Goal: Task Accomplishment & Management: Manage account settings

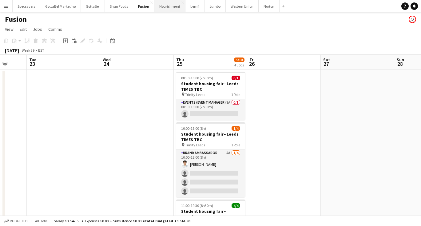
click at [172, 9] on button "Nourishment Close" at bounding box center [169, 6] width 31 height 12
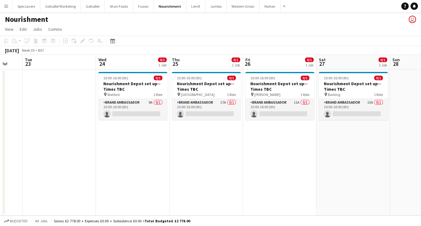
scroll to position [0, 199]
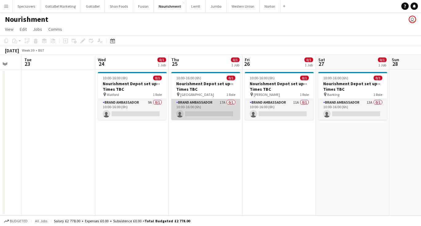
click at [193, 109] on app-card-role "Brand Ambassador 17A 0/1 10:00-16:00 (6h) single-neutral-actions" at bounding box center [205, 109] width 69 height 21
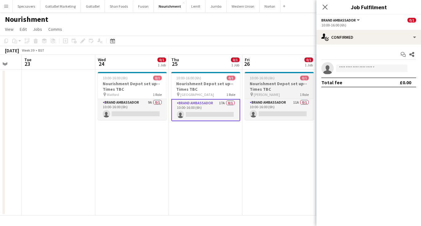
click at [298, 87] on h3 "Nourishment Depot set up--Times TBC" at bounding box center [279, 86] width 69 height 11
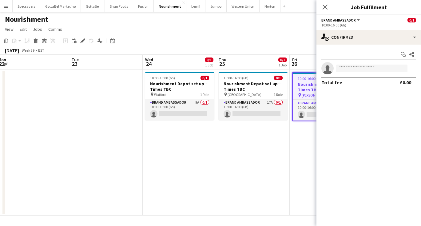
scroll to position [0, 231]
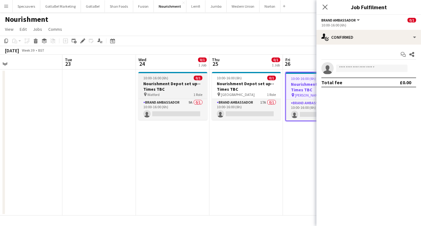
click at [156, 86] on h3 "Nourishment Depot set up--Times TBC" at bounding box center [172, 86] width 69 height 11
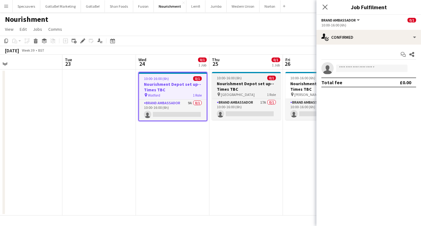
click at [238, 81] on h3 "Nourishment Depot set up--Times TBC" at bounding box center [246, 86] width 69 height 11
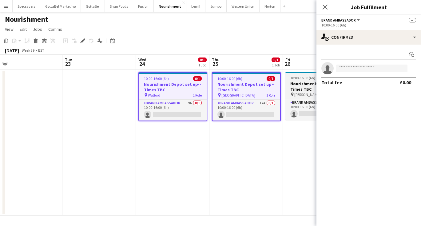
click at [292, 81] on h3 "Nourishment Depot set up--Times TBC" at bounding box center [319, 86] width 69 height 11
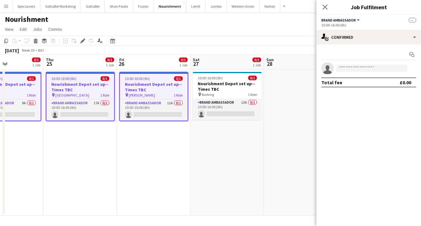
scroll to position [0, 251]
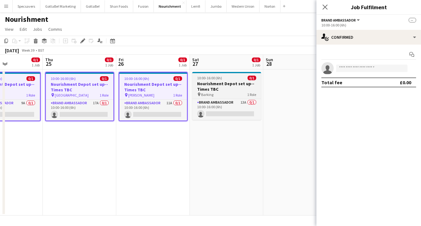
click at [235, 82] on h3 "Nourishment Depot set up--Times TBC" at bounding box center [226, 86] width 69 height 11
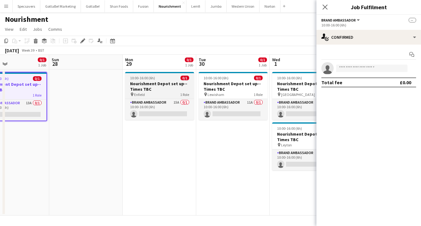
scroll to position [0, 247]
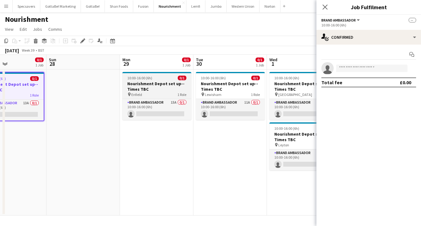
click at [155, 81] on h3 "Nourishment Depot set up--Times TBC" at bounding box center [156, 86] width 69 height 11
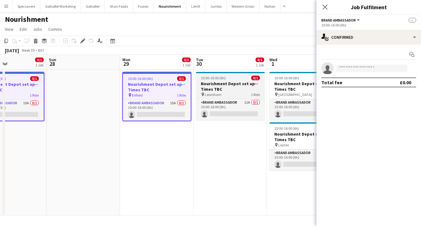
click at [216, 82] on h3 "Nourishment Depot set up--Times TBC" at bounding box center [230, 86] width 69 height 11
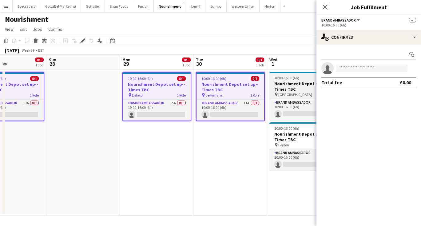
click at [286, 87] on h3 "Nourishment Depot set up--Times TBC" at bounding box center [303, 86] width 69 height 11
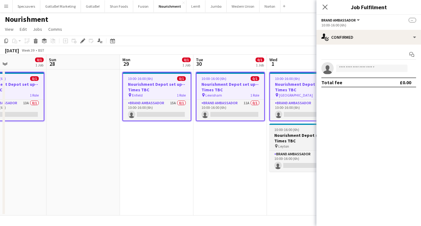
click at [283, 142] on h3 "Nourishment Depot set up--Times TBC" at bounding box center [303, 137] width 69 height 11
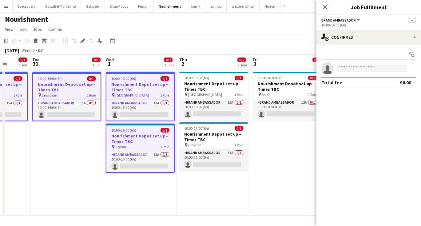
scroll to position [0, 207]
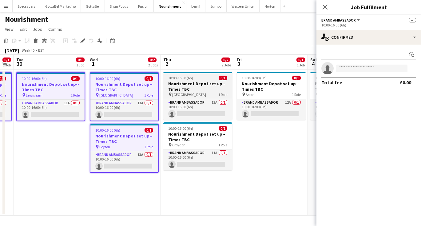
click at [196, 86] on h3 "Nourishment Depot set up--Times TBC" at bounding box center [197, 86] width 69 height 11
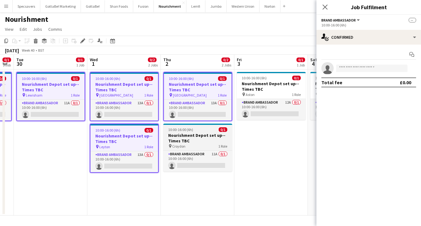
click at [199, 130] on div "10:00-16:00 (6h) 0/1" at bounding box center [197, 129] width 69 height 5
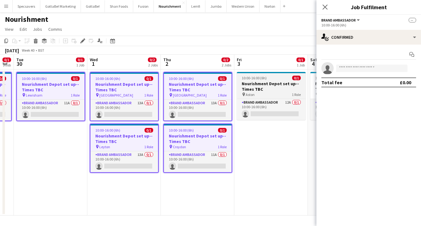
click at [254, 85] on h3 "Nourishment Depot set up--Times TBC" at bounding box center [271, 86] width 69 height 11
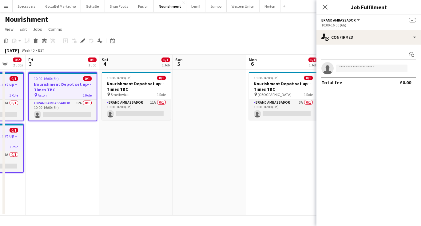
scroll to position [0, 195]
click at [141, 79] on div "10:00-16:00 (6h) 0/1" at bounding box center [136, 78] width 69 height 5
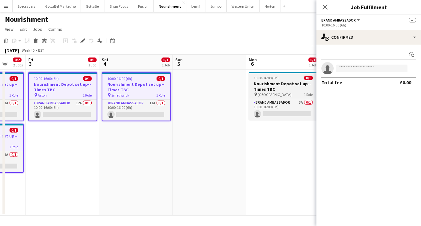
click at [278, 87] on h3 "Nourishment Depot set up--Times TBC" at bounding box center [283, 86] width 69 height 11
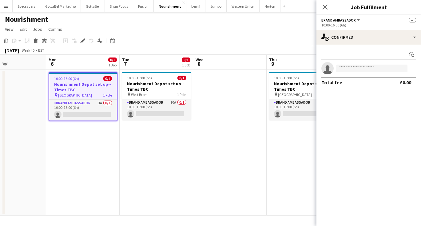
scroll to position [0, 196]
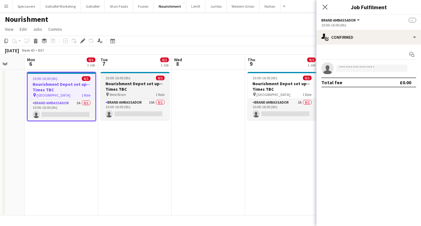
click at [119, 85] on h3 "Nourishment Depot set up--Times TBC" at bounding box center [134, 86] width 69 height 11
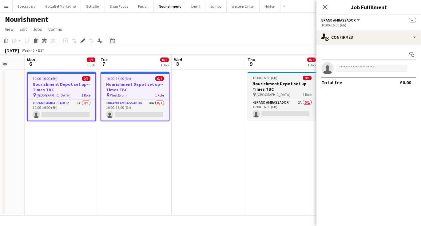
click at [279, 93] on div "pin Nottingham 1 Role" at bounding box center [281, 94] width 69 height 5
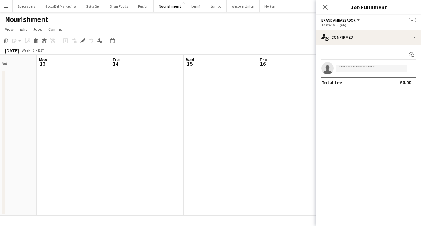
scroll to position [0, 260]
click at [149, 99] on app-date-cell at bounding box center [144, 142] width 73 height 146
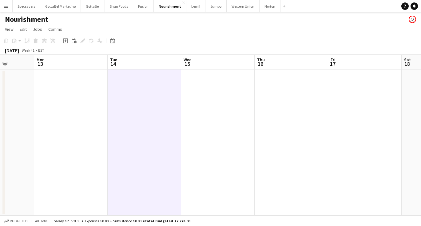
click at [167, 93] on app-date-cell at bounding box center [144, 142] width 73 height 146
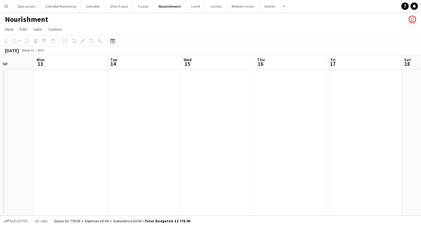
click at [167, 93] on app-date-cell at bounding box center [144, 142] width 73 height 146
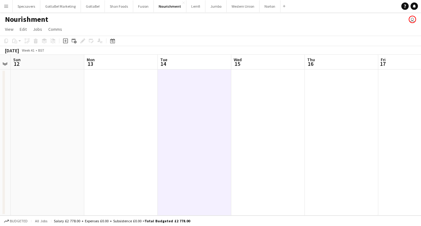
drag, startPoint x: 147, startPoint y: 93, endPoint x: 194, endPoint y: 90, distance: 47.1
click at [194, 90] on app-calendar-viewport "Thu 9 0/1 1 Job Fri 10 Sat 11 Sun 12 Mon 13 Tue 14 Wed 15 Thu 16 Fri 17 Sat 18 …" at bounding box center [210, 135] width 421 height 161
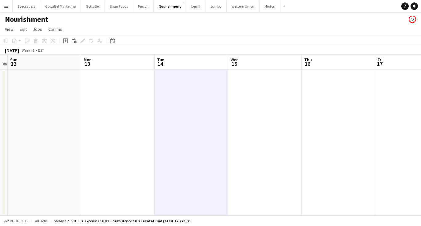
click at [237, 100] on app-date-cell at bounding box center [264, 142] width 73 height 146
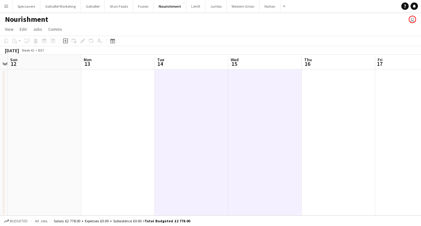
click at [335, 104] on app-date-cell at bounding box center [337, 142] width 73 height 146
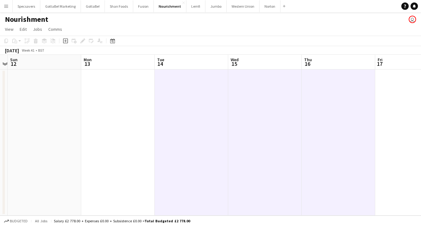
click at [380, 110] on app-date-cell at bounding box center [411, 142] width 73 height 146
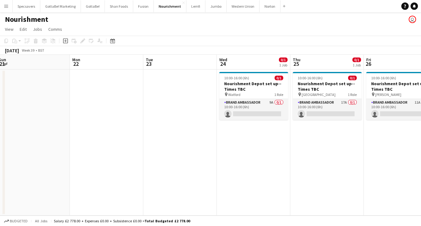
scroll to position [0, 151]
click at [248, 83] on h3 "Nourishment Depot set up--Times TBC" at bounding box center [253, 86] width 69 height 11
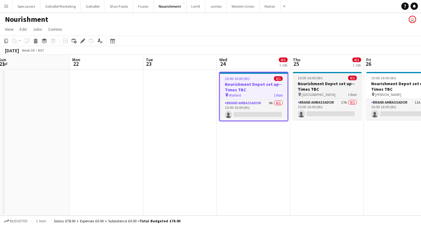
click at [326, 86] on h3 "Nourishment Depot set up--Times TBC" at bounding box center [327, 86] width 69 height 11
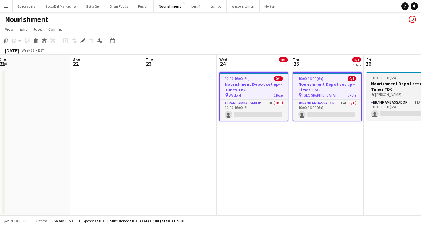
click at [388, 90] on h3 "Nourishment Depot set up--Times TBC" at bounding box center [400, 86] width 69 height 11
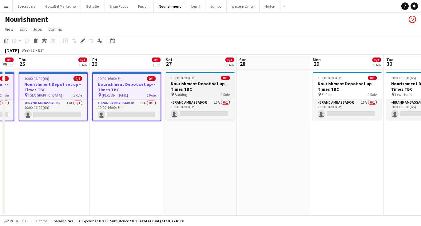
scroll to position [0, 210]
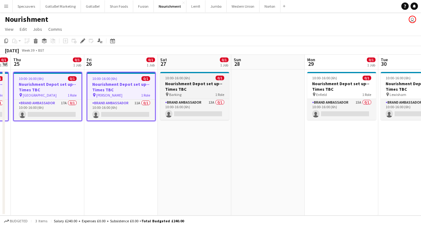
click at [196, 81] on app-job-card "10:00-16:00 (6h) 0/1 Nourishment Depot set up--Times TBC pin Barking 1 Role Bra…" at bounding box center [194, 96] width 69 height 48
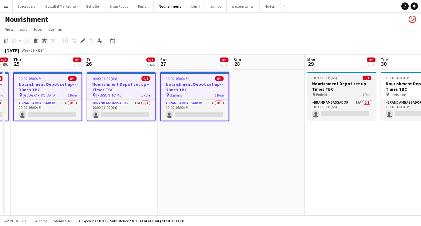
click at [339, 83] on h3 "Nourishment Depot set up--Times TBC" at bounding box center [341, 86] width 69 height 11
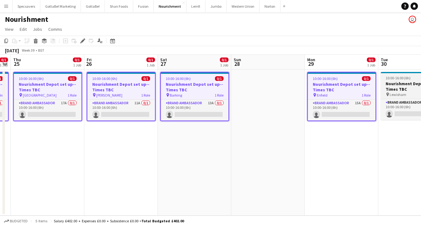
click at [387, 89] on h3 "Nourishment Depot set up--Times TBC" at bounding box center [414, 86] width 69 height 11
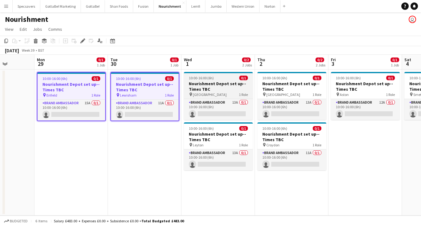
scroll to position [0, 263]
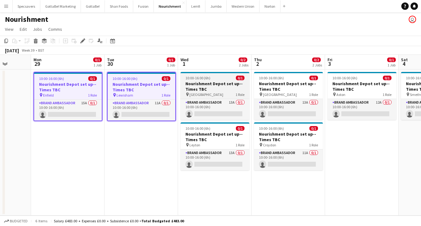
click at [205, 77] on span "10:00-16:00 (6h)" at bounding box center [197, 78] width 25 height 5
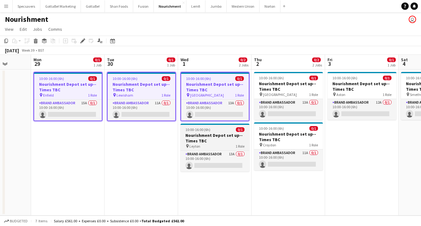
click at [215, 137] on h3 "Nourishment Depot set up--Times TBC" at bounding box center [214, 137] width 69 height 11
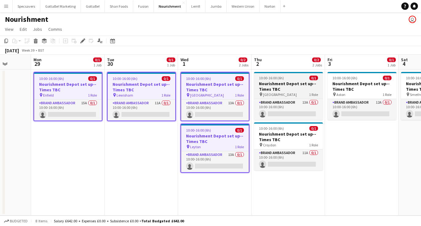
click at [278, 87] on h3 "Nourishment Depot set up--Times TBC" at bounding box center [288, 86] width 69 height 11
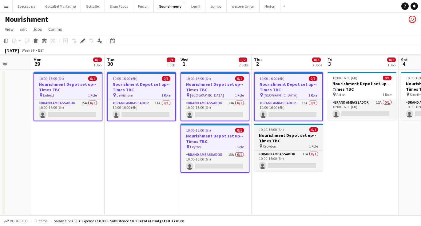
click at [278, 138] on h3 "Nourishment Depot set up--Times TBC" at bounding box center [288, 137] width 69 height 11
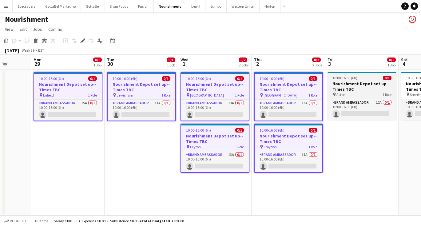
click at [337, 87] on h3 "Nourishment Depot set up--Times TBC" at bounding box center [361, 86] width 69 height 11
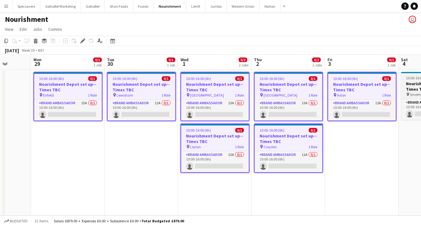
click at [412, 92] on span "Smethwick" at bounding box center [419, 94] width 18 height 5
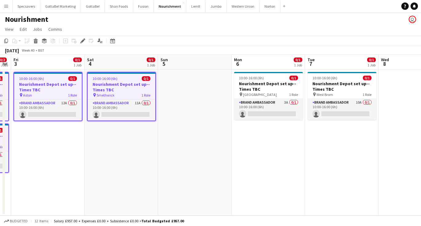
scroll to position [0, 214]
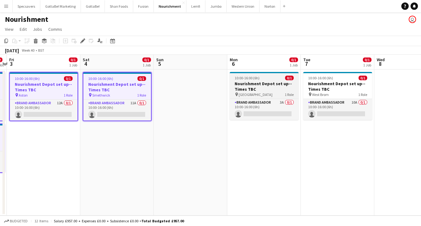
click at [272, 81] on app-job-card "10:00-16:00 (6h) 0/1 Nourishment Depot set up--Times TBC pin Leicester 1 Role B…" at bounding box center [264, 96] width 69 height 48
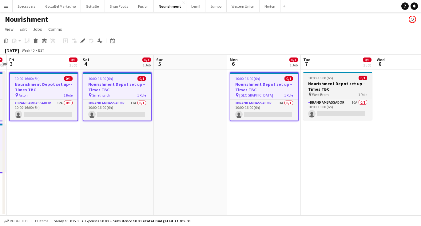
click at [323, 86] on h3 "Nourishment Depot set up--Times TBC" at bounding box center [337, 86] width 69 height 11
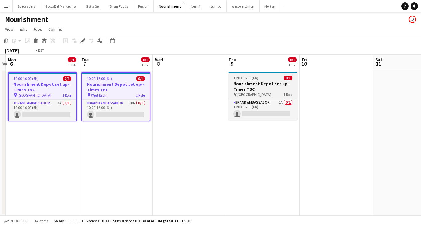
scroll to position [0, 222]
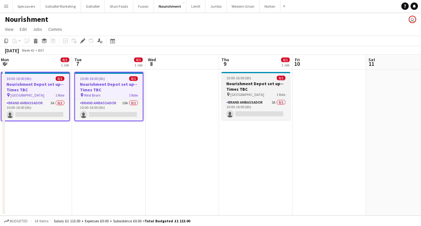
click at [244, 82] on h3 "Nourishment Depot set up--Times TBC" at bounding box center [255, 86] width 69 height 11
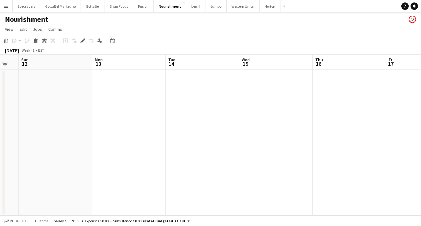
scroll to position [0, 213]
click at [188, 101] on app-date-cell at bounding box center [191, 142] width 73 height 146
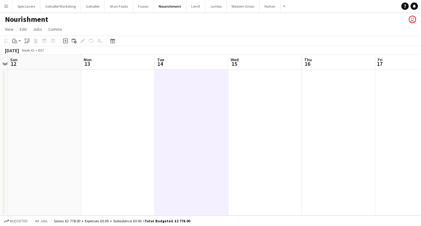
click at [259, 109] on app-date-cell at bounding box center [264, 142] width 73 height 146
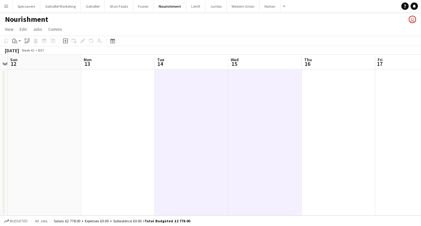
click at [334, 112] on app-date-cell at bounding box center [337, 142] width 73 height 146
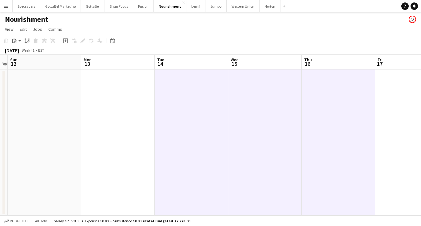
click at [384, 115] on app-date-cell at bounding box center [411, 142] width 73 height 146
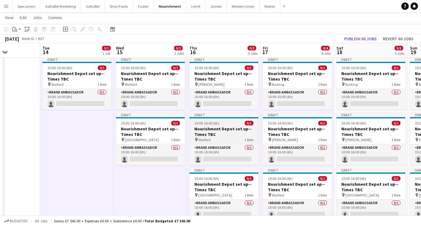
scroll to position [14, 0]
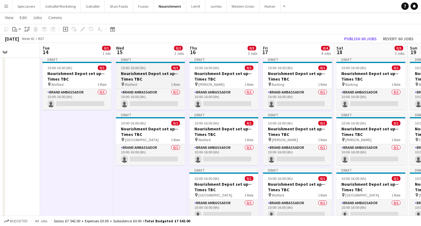
click at [149, 70] on app-job-card "Draft 10:00-16:00 (6h) 0/1 Nourishment Depot set up--Times TBC pin Watford 1 Ro…" at bounding box center [150, 83] width 69 height 53
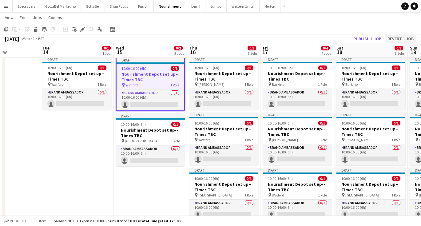
click at [396, 37] on button "Revert 1 job" at bounding box center [400, 39] width 31 height 8
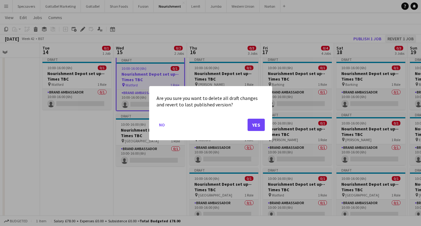
scroll to position [0, 0]
click at [259, 124] on button "Yes" at bounding box center [255, 124] width 17 height 12
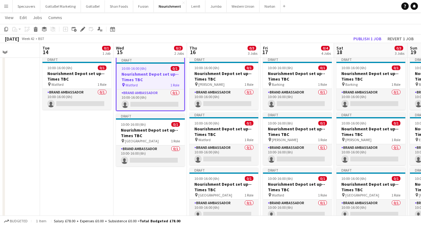
scroll to position [14, 0]
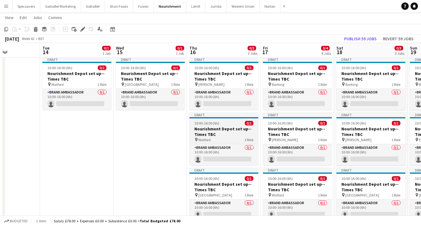
click at [224, 135] on h3 "Nourishment Depot set up--Times TBC" at bounding box center [223, 131] width 69 height 11
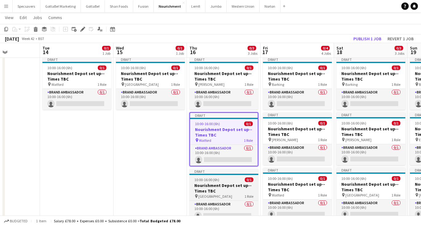
click at [223, 180] on div "10:00-16:00 (6h) 0/1" at bounding box center [223, 179] width 69 height 5
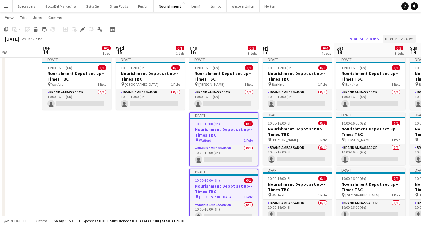
click at [389, 39] on button "Revert 2 jobs" at bounding box center [398, 39] width 33 height 8
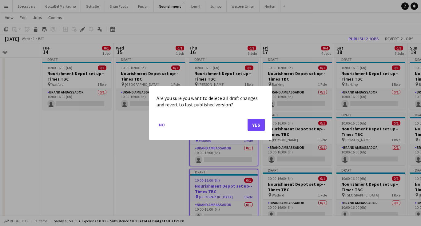
click at [254, 125] on button "Yes" at bounding box center [255, 124] width 17 height 12
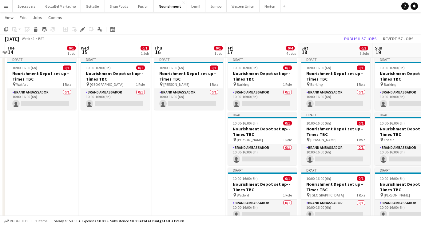
scroll to position [0, 221]
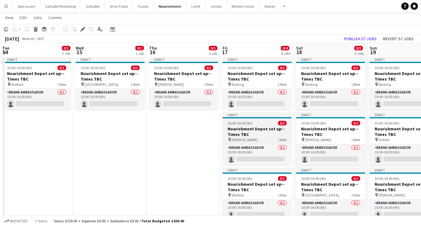
click at [254, 131] on h3 "Nourishment Depot set up--Times TBC" at bounding box center [256, 131] width 69 height 11
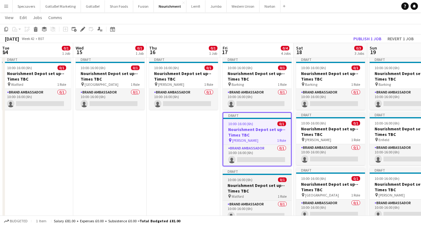
click at [240, 182] on span "10:00-16:00 (6h)" at bounding box center [239, 179] width 25 height 5
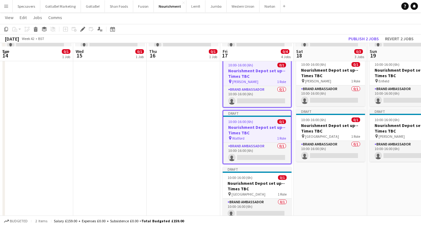
scroll to position [77, 0]
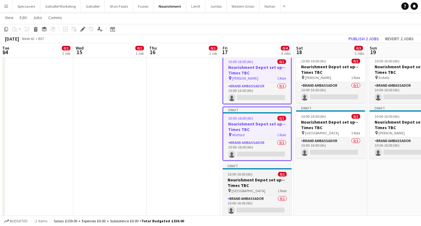
click at [240, 182] on h3 "Nourishment Depot set up--Times TBC" at bounding box center [256, 182] width 69 height 11
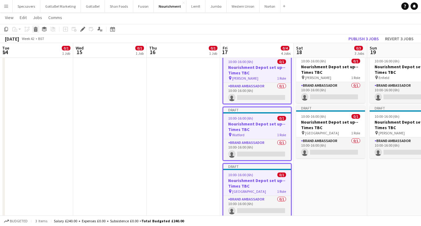
click at [35, 30] on icon at bounding box center [35, 30] width 3 height 3
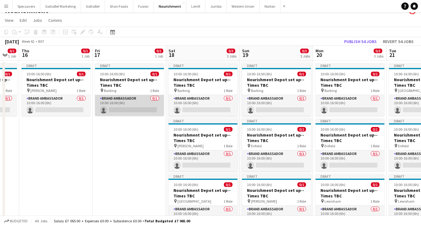
scroll to position [0, 211]
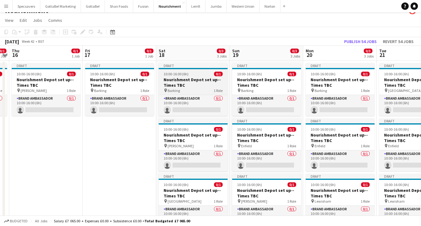
click at [204, 85] on h3 "Nourishment Depot set up--Times TBC" at bounding box center [193, 82] width 69 height 11
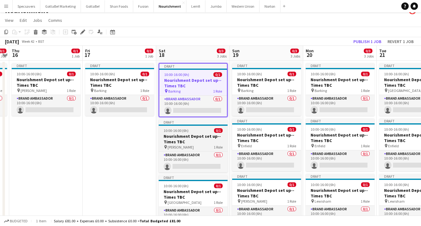
click at [195, 137] on h3 "Nourishment Depot set up--Times TBC" at bounding box center [193, 138] width 69 height 11
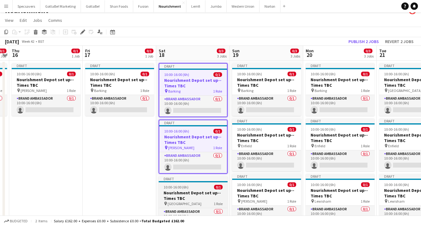
click at [185, 183] on app-job-card "Draft 10:00-16:00 (6h) 0/1 Nourishment Depot set up--Times TBC pin Wembley 1 Ro…" at bounding box center [193, 202] width 69 height 53
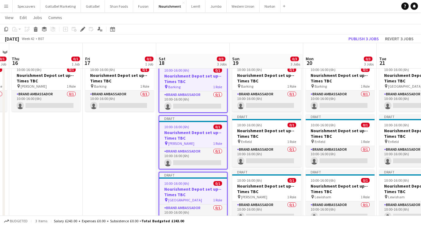
scroll to position [12, 0]
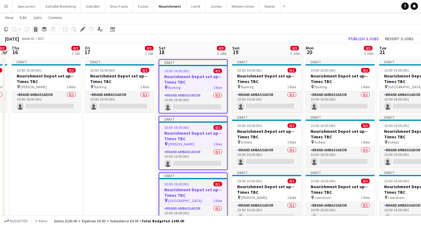
click at [36, 29] on icon at bounding box center [35, 30] width 3 height 3
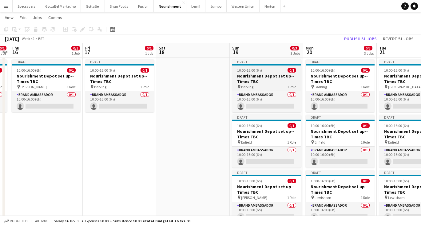
click at [257, 80] on h3 "Nourishment Depot set up--Times TBC" at bounding box center [266, 78] width 69 height 11
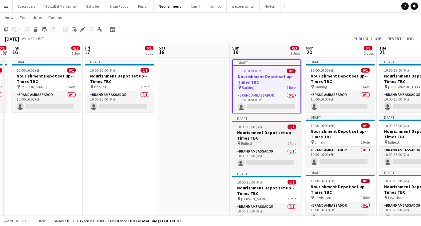
click at [270, 133] on h3 "Nourishment Depot set up--Times TBC" at bounding box center [266, 135] width 69 height 11
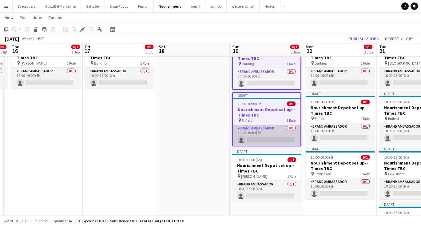
scroll to position [37, 0]
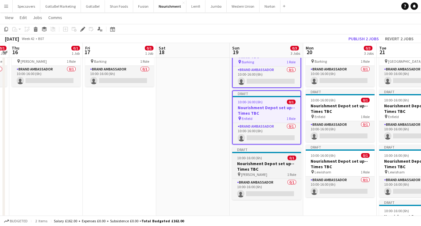
click at [267, 160] on app-job-card "Draft 10:00-16:00 (6h) 0/1 Nourishment Depot set up--Times TBC pin [PERSON_NAME…" at bounding box center [266, 173] width 69 height 53
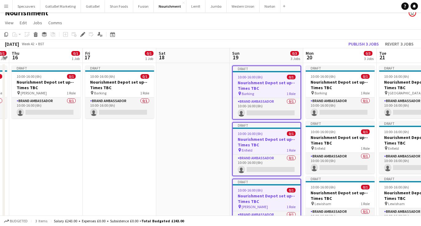
scroll to position [6, 0]
click at [33, 33] on icon "Delete" at bounding box center [35, 34] width 5 height 5
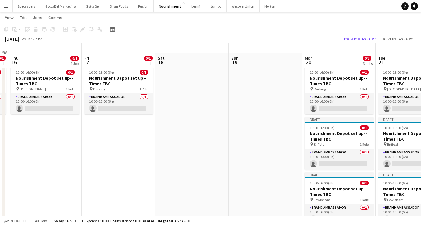
scroll to position [3, 0]
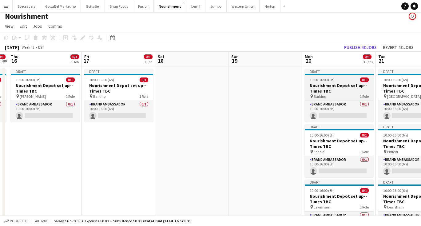
click at [346, 87] on h3 "Nourishment Depot set up--Times TBC" at bounding box center [339, 88] width 69 height 11
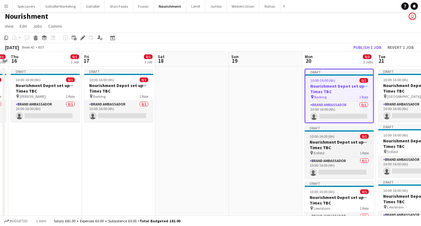
click at [336, 142] on h3 "Nourishment Depot set up--Times TBC" at bounding box center [339, 144] width 69 height 11
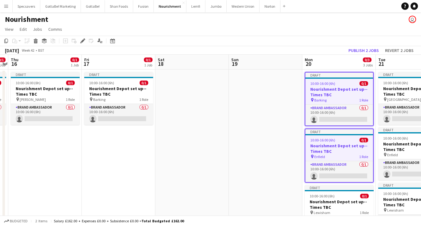
scroll to position [0, 0]
click at [35, 41] on icon at bounding box center [35, 41] width 3 height 3
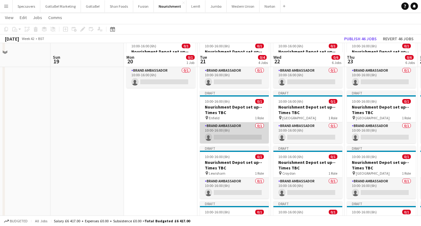
scroll to position [45, 0]
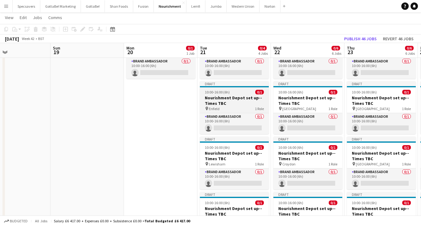
click at [229, 92] on span "10:00-16:00 (6h)" at bounding box center [217, 92] width 25 height 5
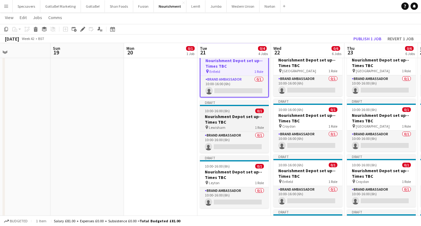
scroll to position [84, 0]
click at [229, 114] on h3 "Nourishment Depot set up--Times TBC" at bounding box center [234, 118] width 69 height 11
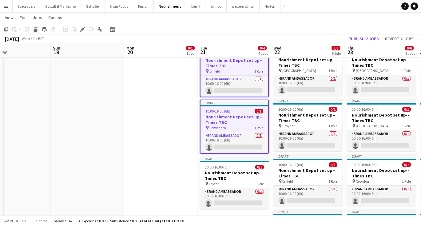
click at [35, 29] on icon at bounding box center [35, 30] width 3 height 3
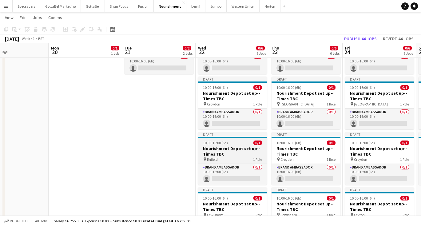
scroll to position [106, 0]
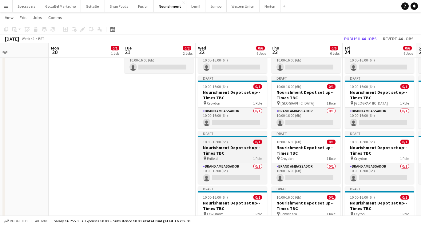
click at [221, 144] on span "10:00-16:00 (6h)" at bounding box center [215, 142] width 25 height 5
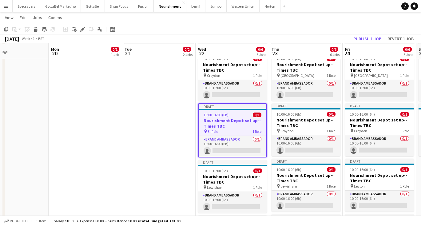
scroll to position [135, 0]
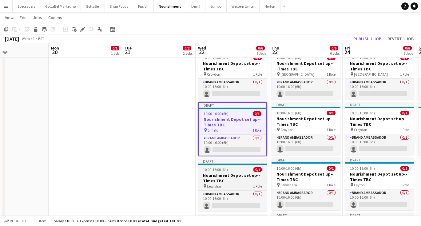
click at [231, 171] on div "10:00-16:00 (6h) 0/1" at bounding box center [232, 169] width 69 height 5
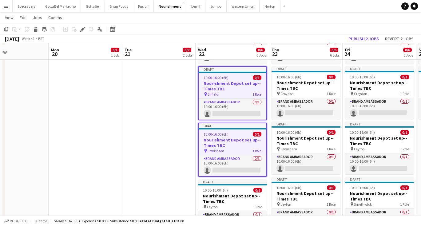
scroll to position [173, 0]
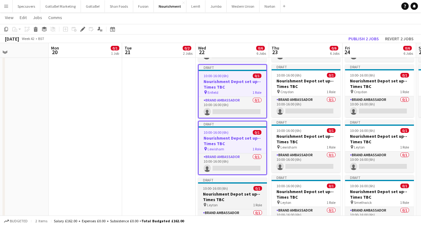
click at [227, 190] on div "10:00-16:00 (6h) 0/1" at bounding box center [232, 188] width 69 height 5
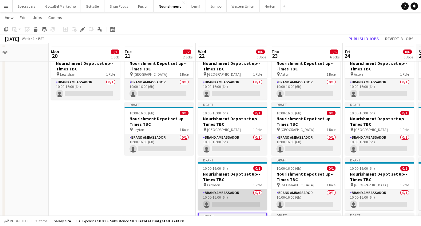
scroll to position [23, 0]
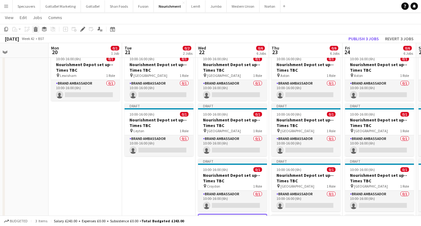
click at [34, 29] on icon at bounding box center [35, 30] width 3 height 3
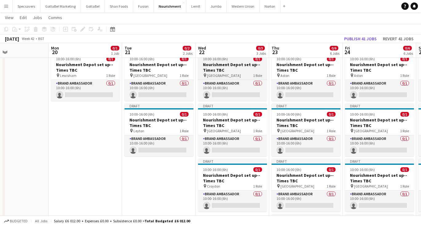
click at [217, 70] on h3 "Nourishment Depot set up--Times TBC" at bounding box center [232, 67] width 69 height 11
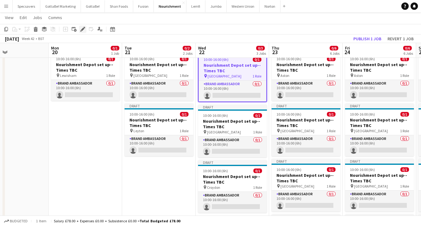
click at [80, 30] on icon "Edit" at bounding box center [82, 29] width 5 height 5
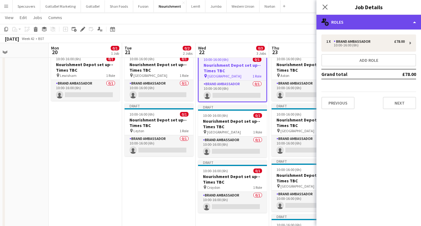
click at [370, 28] on div "multiple-users-add Roles" at bounding box center [368, 22] width 104 height 15
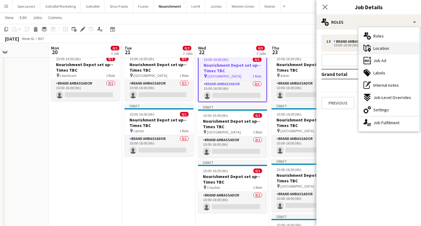
click at [377, 48] on span "Location" at bounding box center [381, 48] width 16 height 6
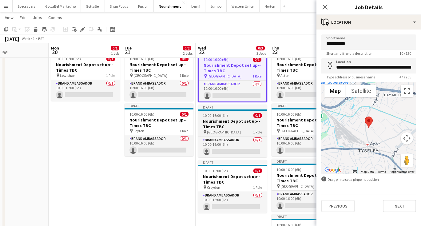
click at [239, 122] on h3 "Nourishment Depot set up--Times TBC" at bounding box center [232, 123] width 69 height 11
type input "**********"
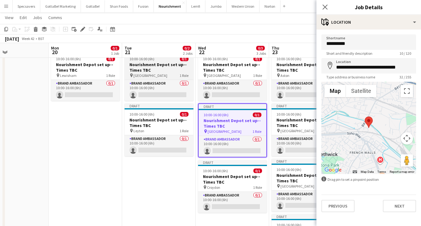
click at [148, 67] on h3 "Nourishment Depot set up--Times TBC" at bounding box center [158, 67] width 69 height 11
type input "**********"
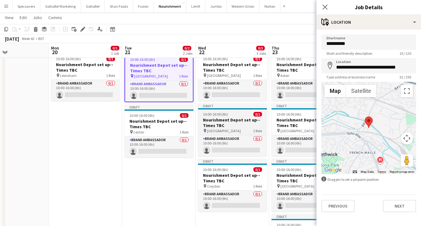
click at [240, 123] on h3 "Nourishment Depot set up--Times TBC" at bounding box center [232, 122] width 69 height 11
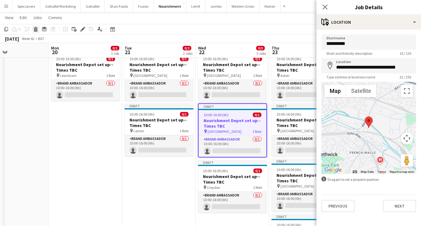
click at [36, 28] on icon at bounding box center [35, 28] width 4 height 2
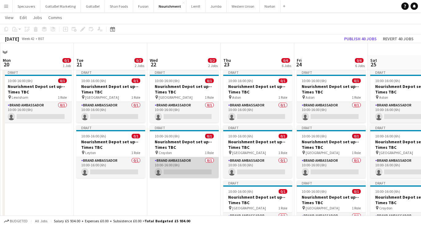
scroll to position [0, 0]
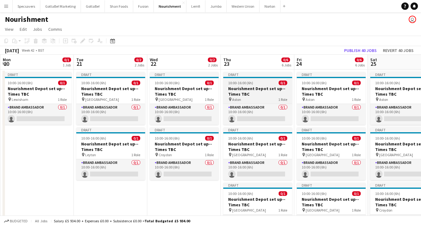
click at [254, 93] on h3 "Nourishment Depot set up--Times TBC" at bounding box center [257, 91] width 69 height 11
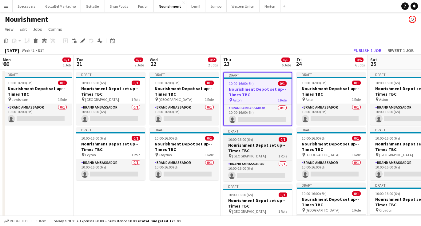
click at [261, 150] on h3 "Nourishment Depot set up--Times TBC" at bounding box center [257, 147] width 69 height 11
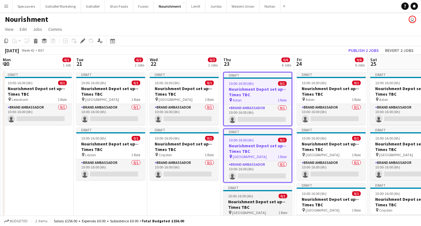
click at [255, 206] on h3 "Nourishment Depot set up--Times TBC" at bounding box center [257, 204] width 69 height 11
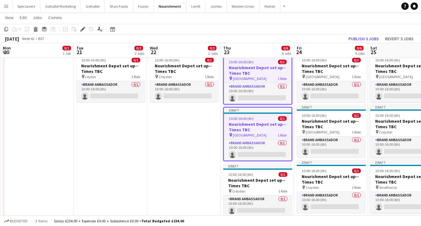
scroll to position [78, 0]
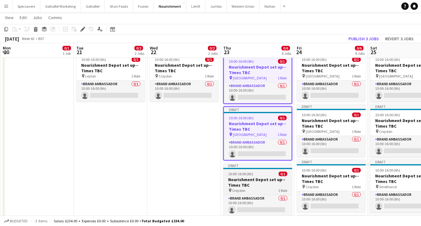
click at [259, 178] on h3 "Nourishment Depot set up--Times TBC" at bounding box center [257, 182] width 69 height 11
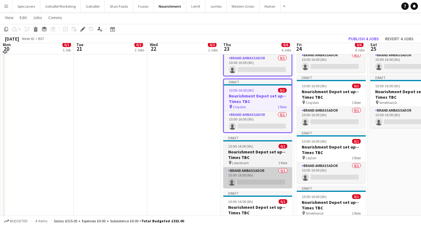
scroll to position [163, 0]
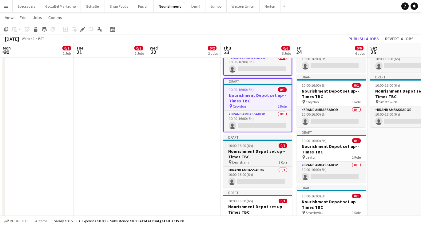
click at [254, 149] on h3 "Nourishment Depot set up--Times TBC" at bounding box center [257, 153] width 69 height 11
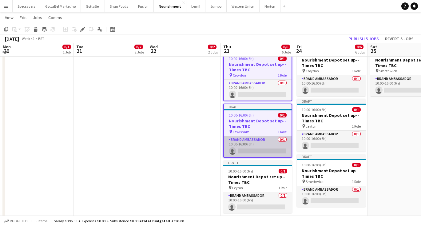
scroll to position [195, 0]
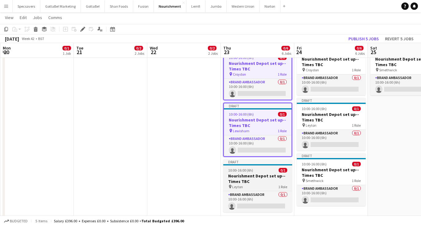
click at [258, 173] on app-job-card "Draft 10:00-16:00 (6h) 0/1 Nourishment Depot set up--Times TBC pin [PERSON_NAME…" at bounding box center [257, 185] width 69 height 53
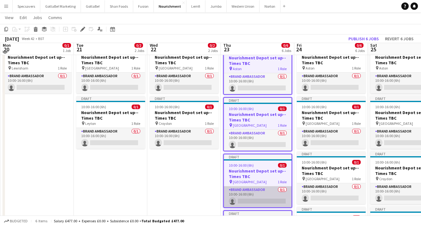
scroll to position [28, 0]
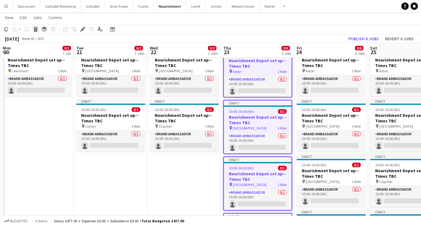
click at [35, 28] on icon at bounding box center [35, 28] width 4 height 2
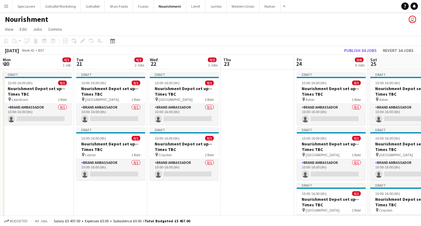
scroll to position [0, 0]
click at [396, 51] on button "Revert 34 jobs" at bounding box center [398, 50] width 36 height 8
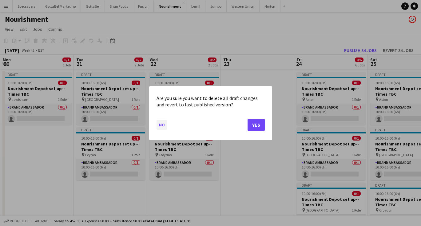
click at [163, 124] on button "No" at bounding box center [161, 125] width 11 height 10
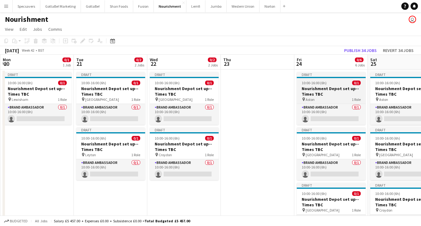
click at [337, 89] on h3 "Nourishment Depot set up--Times TBC" at bounding box center [331, 91] width 69 height 11
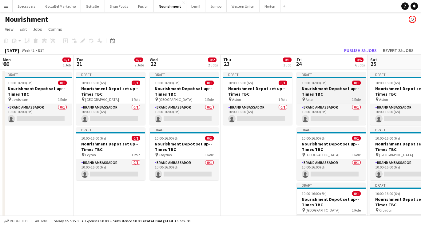
click at [326, 96] on h3 "Nourishment Depot set up--Times TBC" at bounding box center [331, 91] width 69 height 11
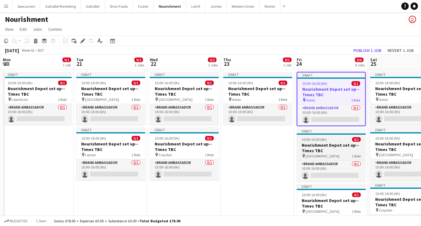
click at [322, 148] on h3 "Nourishment Depot set up--Times TBC" at bounding box center [331, 147] width 69 height 11
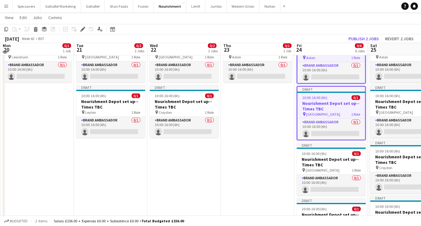
scroll to position [44, 0]
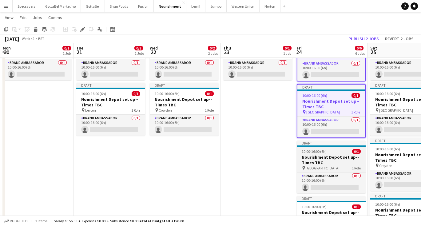
click at [322, 148] on app-job-card "Draft 10:00-16:00 (6h) 0/1 Nourishment Depot set up--Times TBC pin Birmingham 1…" at bounding box center [331, 166] width 69 height 53
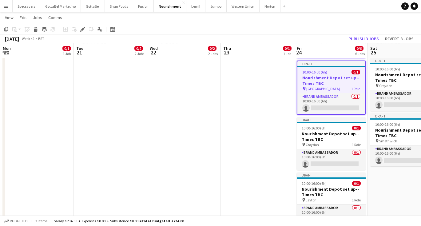
scroll to position [125, 0]
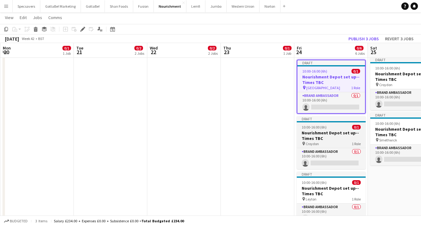
click at [319, 136] on h3 "Nourishment Depot set up--Times TBC" at bounding box center [331, 135] width 69 height 11
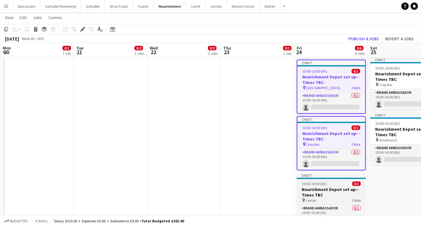
click at [320, 189] on h3 "Nourishment Depot set up--Times TBC" at bounding box center [331, 192] width 69 height 11
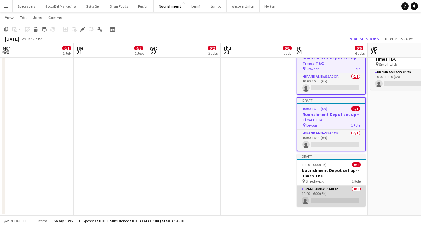
scroll to position [200, 0]
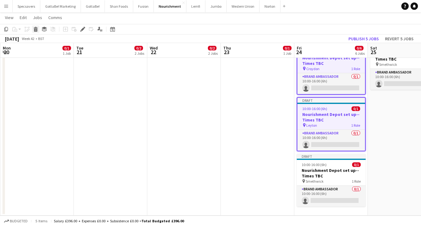
click at [36, 29] on icon at bounding box center [35, 30] width 3 height 3
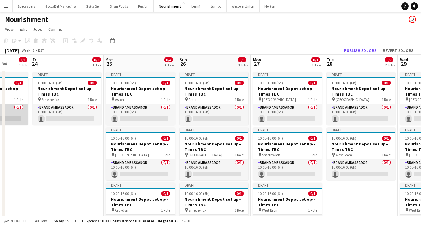
scroll to position [0, 223]
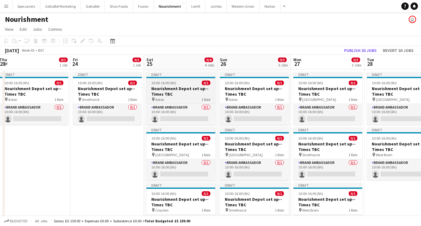
click at [177, 87] on h3 "Nourishment Depot set up--Times TBC" at bounding box center [180, 91] width 69 height 11
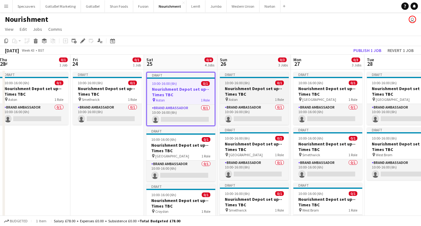
click at [257, 89] on h3 "Nourishment Depot set up--Times TBC" at bounding box center [254, 91] width 69 height 11
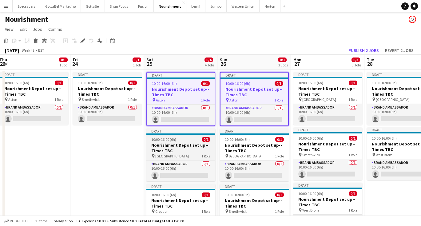
click at [173, 150] on h3 "Nourishment Depot set up--Times TBC" at bounding box center [180, 147] width 69 height 11
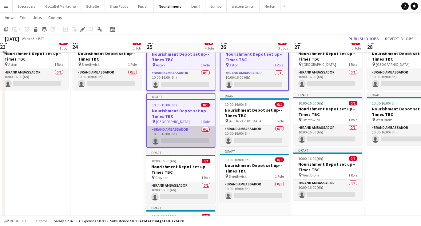
scroll to position [40, 0]
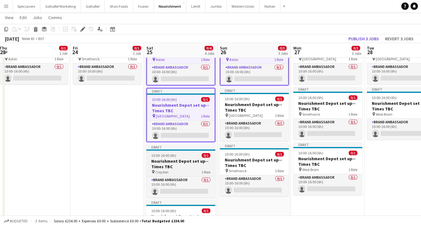
click at [188, 164] on h3 "Nourishment Depot set up--Times TBC" at bounding box center [180, 163] width 69 height 11
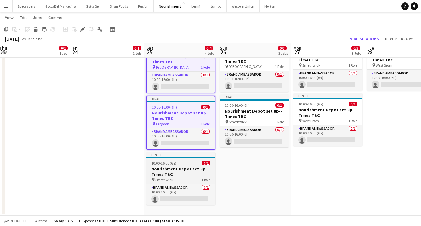
scroll to position [89, 0]
click at [177, 167] on h3 "Nourishment Depot set up--Times TBC" at bounding box center [180, 171] width 69 height 11
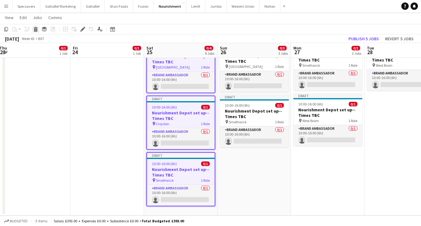
click at [36, 27] on icon "Delete" at bounding box center [35, 29] width 5 height 5
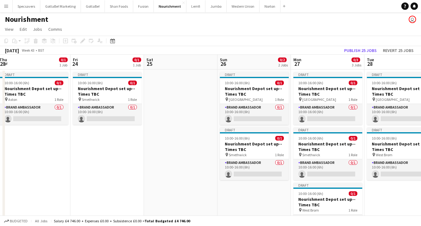
scroll to position [0, 0]
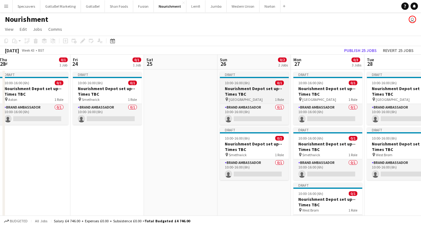
click at [264, 89] on h3 "Nourishment Depot set up--Times TBC" at bounding box center [254, 91] width 69 height 11
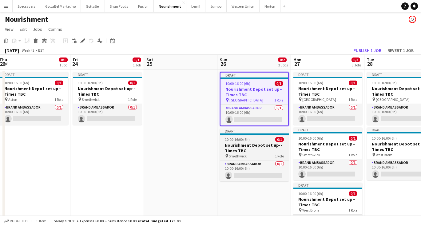
click at [264, 142] on app-job-card "Draft 10:00-16:00 (6h) 0/1 Nourishment Depot set up--Times TBC pin Smethwick 1 …" at bounding box center [254, 154] width 69 height 53
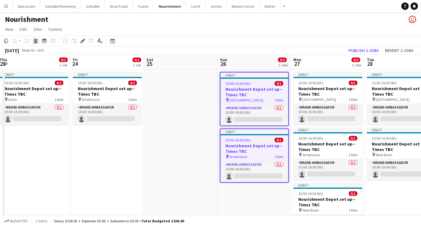
click at [34, 41] on icon "Delete" at bounding box center [35, 40] width 5 height 5
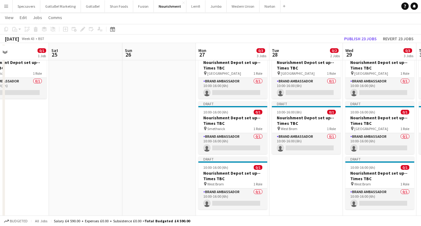
scroll to position [28, 0]
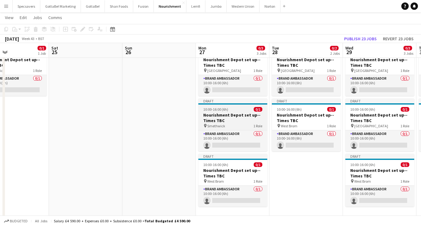
click at [228, 115] on h3 "Nourishment Depot set up--Times TBC" at bounding box center [232, 117] width 69 height 11
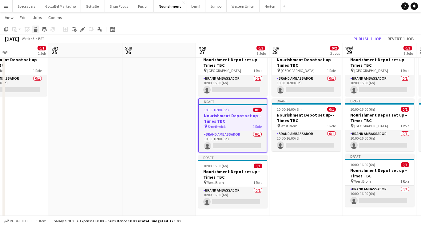
click at [35, 29] on icon "Delete" at bounding box center [35, 29] width 5 height 5
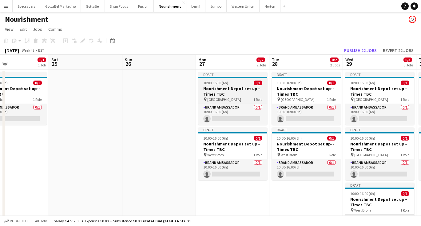
scroll to position [0, 0]
click at [233, 90] on h3 "Nourishment Depot set up--Times TBC" at bounding box center [232, 91] width 69 height 11
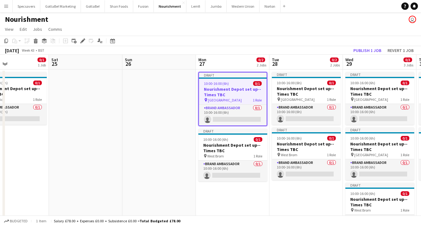
click at [97, 99] on app-date-cell at bounding box center [85, 159] width 73 height 180
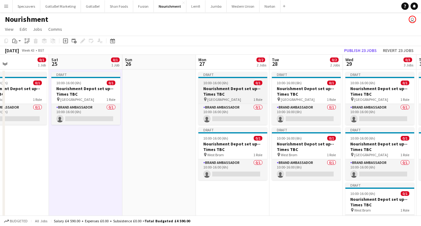
click at [227, 94] on h3 "Nourishment Depot set up--Times TBC" at bounding box center [232, 91] width 69 height 11
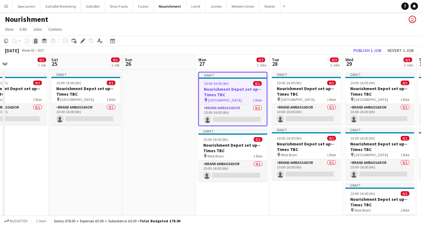
click at [35, 42] on icon "Delete" at bounding box center [35, 40] width 5 height 5
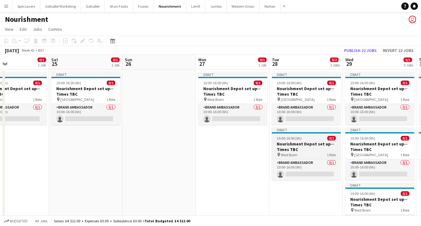
click at [298, 141] on h3 "Nourishment Depot set up--Times TBC" at bounding box center [306, 146] width 69 height 11
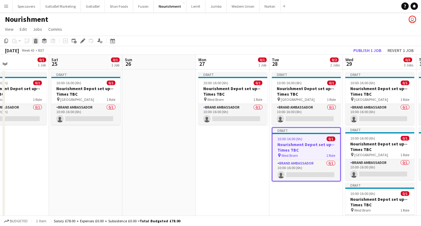
click at [37, 40] on icon at bounding box center [35, 41] width 3 height 3
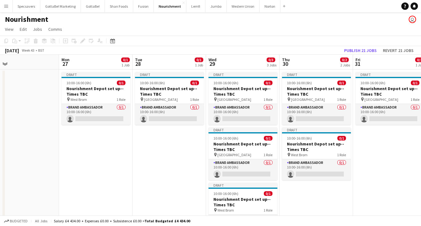
scroll to position [0, 227]
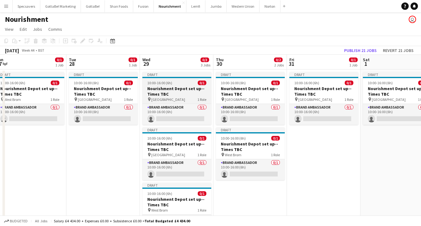
click at [177, 88] on h3 "Nourishment Depot set up--Times TBC" at bounding box center [176, 91] width 69 height 11
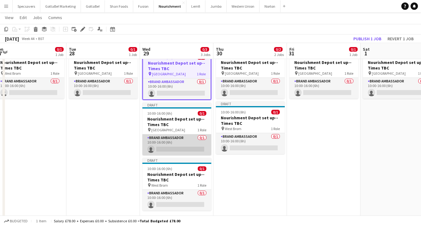
scroll to position [26, 0]
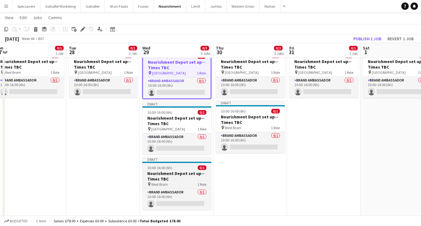
click at [181, 174] on h3 "Nourishment Depot set up--Times TBC" at bounding box center [176, 176] width 69 height 11
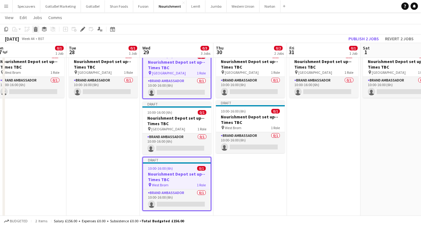
click at [35, 28] on icon at bounding box center [35, 28] width 4 height 2
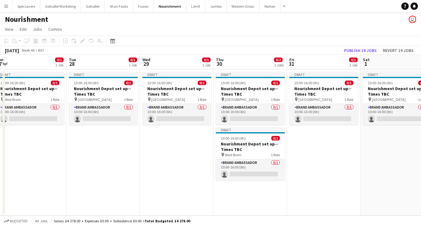
scroll to position [0, 0]
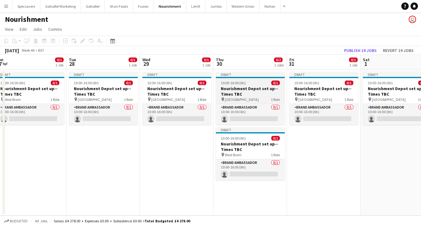
click at [241, 90] on h3 "Nourishment Depot set up--Times TBC" at bounding box center [250, 91] width 69 height 11
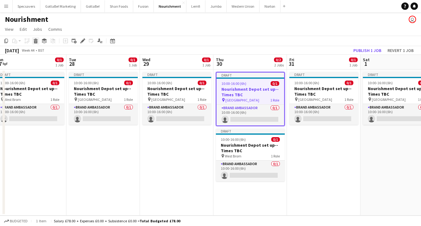
click at [36, 39] on icon at bounding box center [35, 39] width 4 height 2
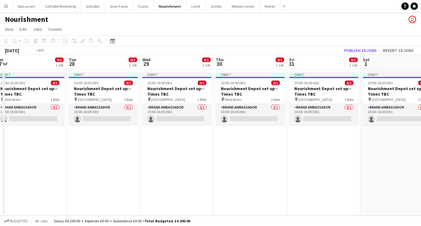
scroll to position [0, 212]
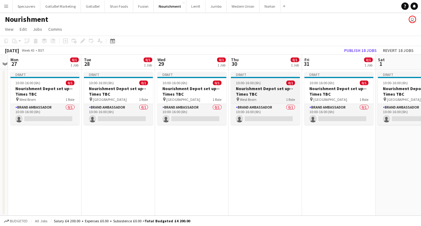
click at [272, 84] on div "10:00-16:00 (6h) 0/1" at bounding box center [265, 83] width 69 height 5
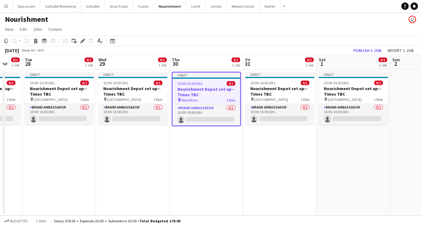
scroll to position [0, 198]
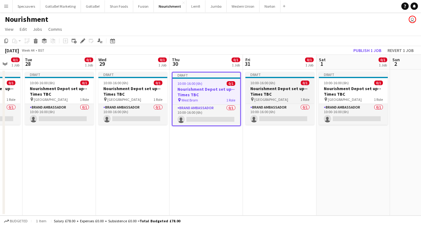
click at [270, 89] on h3 "Nourishment Depot set up--Times TBC" at bounding box center [279, 91] width 69 height 11
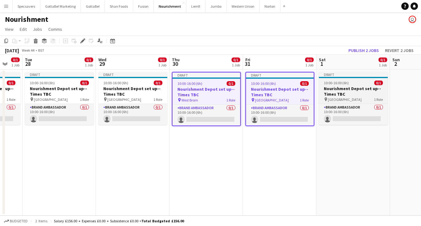
click at [342, 89] on h3 "Nourishment Depot set up--Times TBC" at bounding box center [353, 91] width 69 height 11
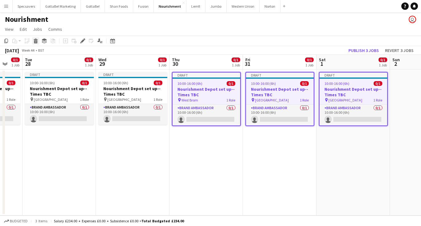
click at [36, 40] on icon at bounding box center [35, 41] width 3 height 3
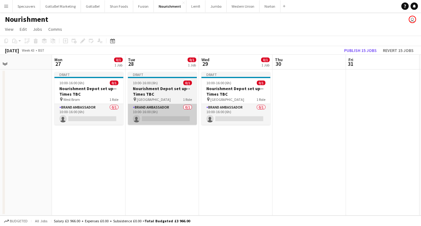
scroll to position [0, 168]
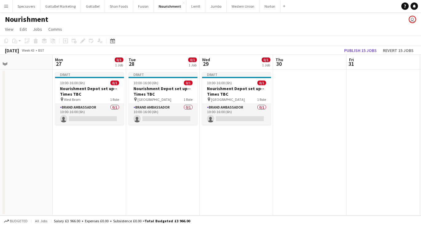
click at [314, 107] on app-date-cell at bounding box center [309, 142] width 73 height 146
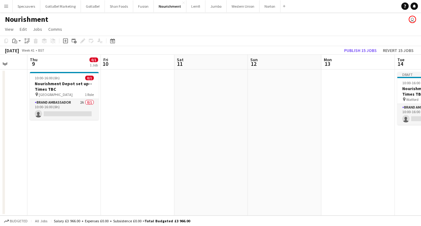
scroll to position [0, 171]
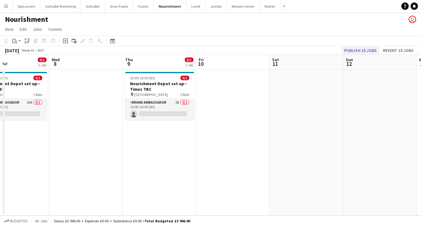
click at [355, 49] on button "Publish 15 jobs" at bounding box center [359, 50] width 37 height 8
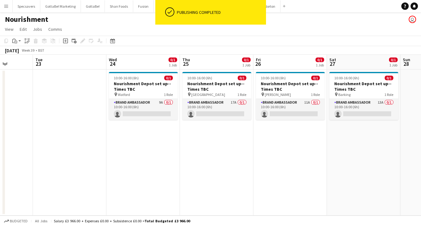
scroll to position [0, 188]
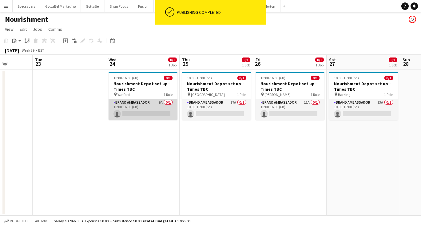
click at [138, 105] on app-card-role "Brand Ambassador 9A 0/1 10:00-16:00 (6h) single-neutral-actions" at bounding box center [142, 109] width 69 height 21
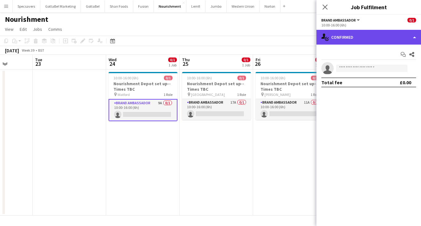
click at [389, 37] on div "single-neutral-actions-check-2 Confirmed" at bounding box center [368, 37] width 104 height 15
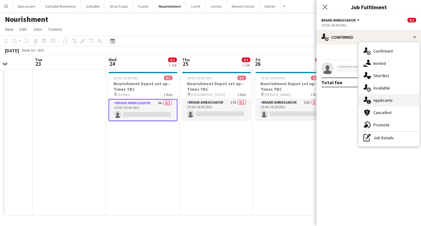
click at [384, 99] on span "Applicants" at bounding box center [382, 100] width 19 height 6
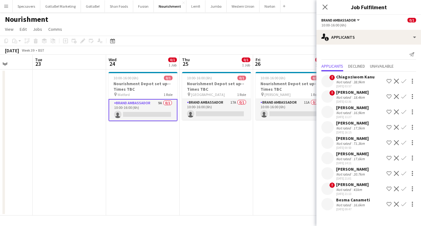
click at [404, 111] on app-icon "Confirm" at bounding box center [403, 111] width 5 height 5
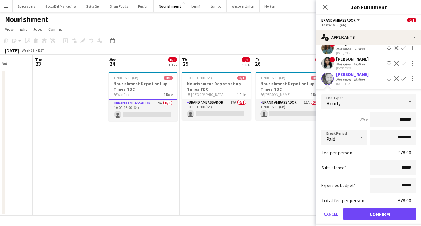
scroll to position [36, 0]
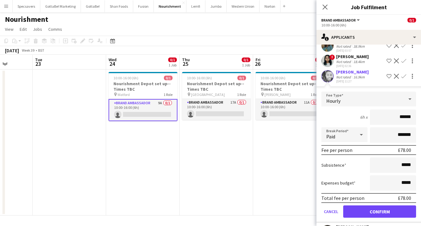
click at [376, 211] on button "Confirm" at bounding box center [379, 211] width 73 height 12
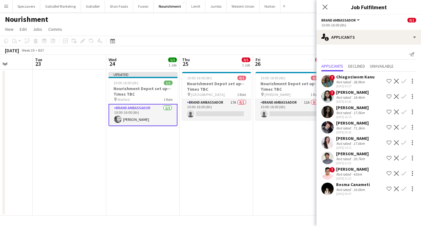
scroll to position [0, 0]
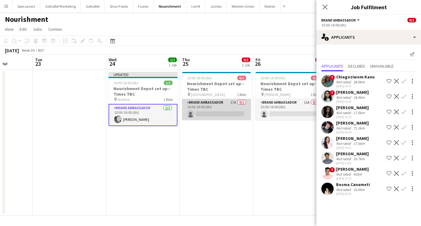
click at [227, 114] on app-card-role "Brand Ambassador 17A 0/1 10:00-16:00 (6h) single-neutral-actions" at bounding box center [216, 109] width 69 height 21
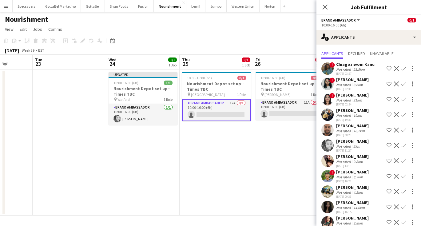
scroll to position [14, 0]
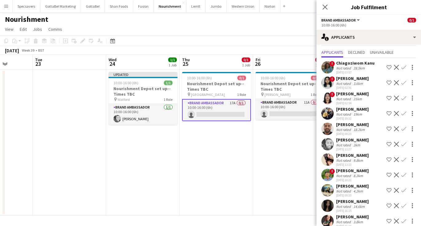
click at [404, 143] on app-icon "Confirm" at bounding box center [403, 144] width 5 height 5
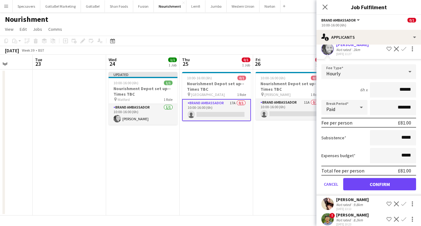
click at [373, 185] on button "Confirm" at bounding box center [379, 184] width 73 height 12
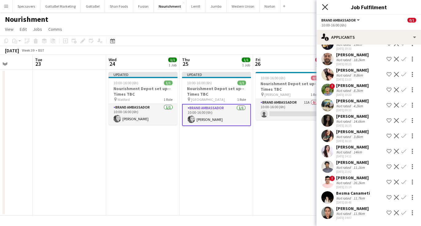
click at [323, 7] on icon "Close pop-in" at bounding box center [325, 7] width 6 height 6
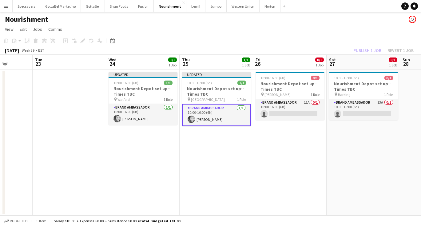
click at [308, 137] on app-date-cell "10:00-16:00 (6h) 0/1 Nourishment Depot set up--Times TBC pin [PERSON_NAME] 1 Ro…" at bounding box center [289, 142] width 73 height 146
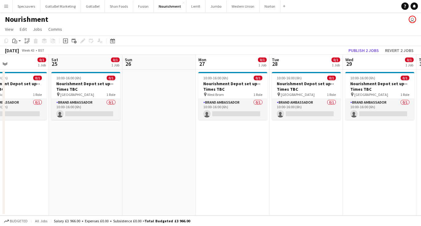
scroll to position [0, 180]
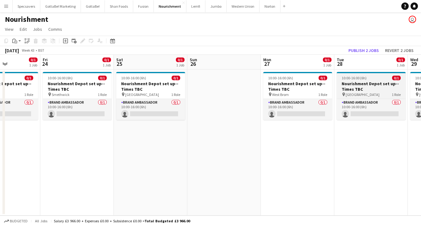
click at [367, 80] on div "10:00-16:00 (6h) 0/1" at bounding box center [371, 78] width 69 height 5
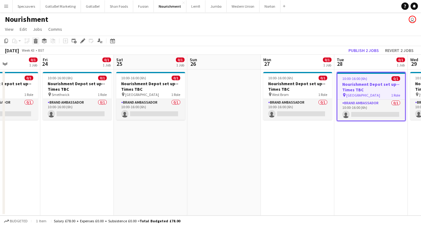
click at [37, 40] on icon at bounding box center [35, 39] width 4 height 2
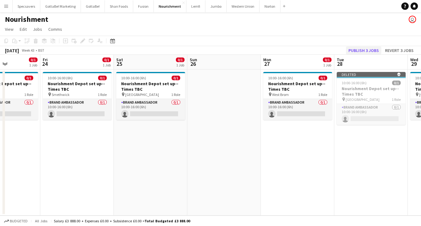
click at [369, 51] on button "Publish 3 jobs" at bounding box center [363, 50] width 35 height 8
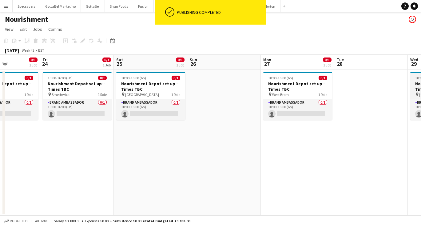
click at [373, 85] on app-date-cell at bounding box center [370, 142] width 73 height 146
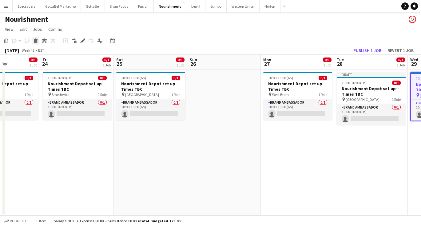
click at [34, 40] on icon "Delete" at bounding box center [35, 40] width 5 height 5
click at [374, 49] on button "Publish 2 jobs" at bounding box center [363, 50] width 35 height 8
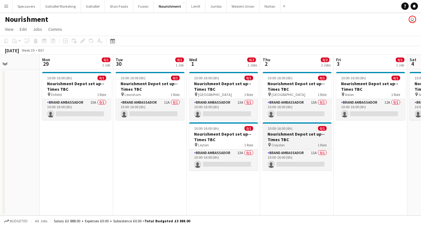
scroll to position [0, 179]
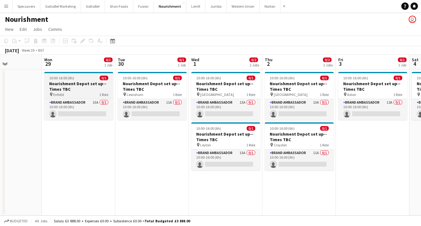
click at [77, 85] on h3 "Nourishment Depot set up--Times TBC" at bounding box center [78, 86] width 69 height 11
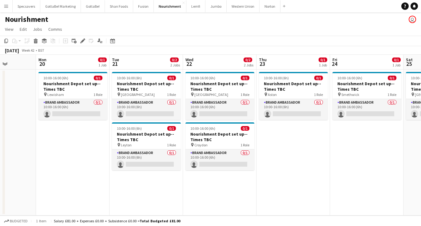
scroll to position [0, 146]
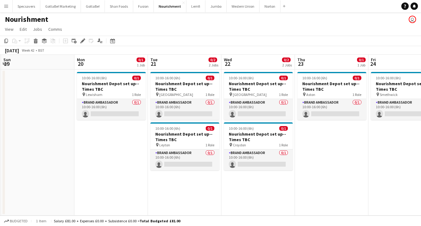
click at [337, 138] on app-date-cell "10:00-16:00 (6h) 0/1 Nourishment Depot set up--Times TBC pin Aston 1 Role Brand…" at bounding box center [331, 142] width 73 height 146
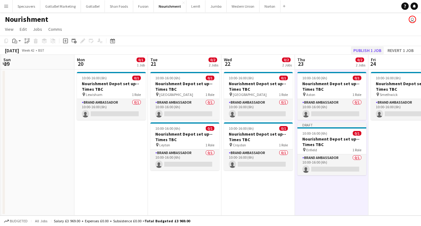
click at [368, 48] on button "Publish 1 job" at bounding box center [367, 50] width 33 height 8
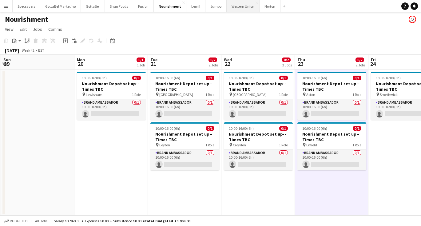
click at [239, 5] on button "Western Union Close" at bounding box center [242, 6] width 33 height 12
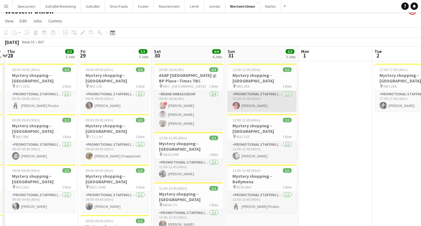
scroll to position [6, 0]
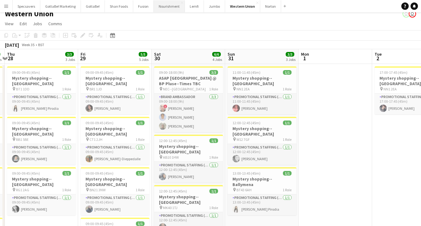
click at [164, 7] on button "Nourishment Close" at bounding box center [169, 6] width 31 height 12
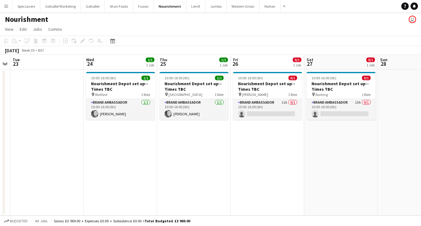
scroll to position [0, 210]
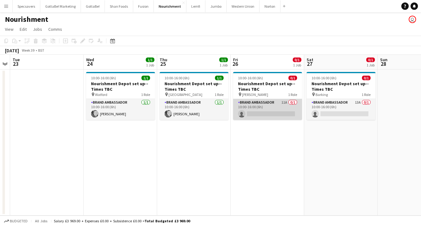
click at [280, 109] on app-card-role "Brand Ambassador 11A 0/1 10:00-16:00 (6h) single-neutral-actions" at bounding box center [267, 109] width 69 height 21
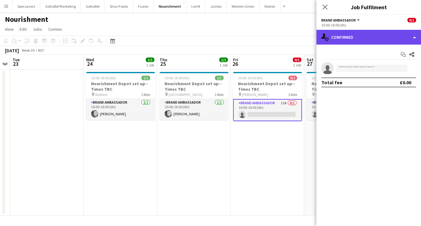
click at [349, 32] on div "single-neutral-actions-check-2 Confirmed" at bounding box center [368, 37] width 104 height 15
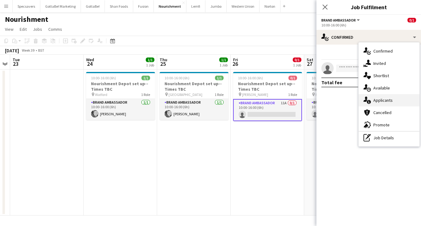
click at [392, 100] on span "Applicants" at bounding box center [382, 100] width 19 height 6
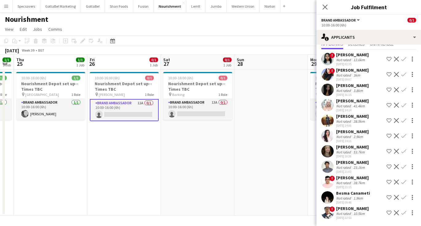
scroll to position [0, 218]
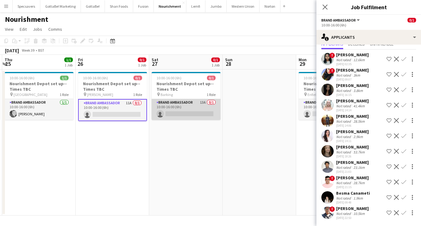
click at [199, 112] on app-card-role "Brand Ambassador 13A 0/1 10:00-16:00 (6h) single-neutral-actions" at bounding box center [186, 109] width 69 height 21
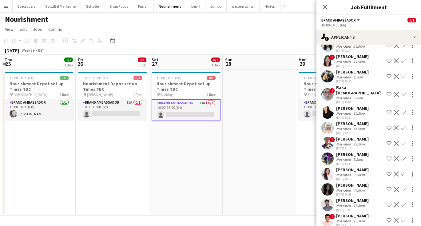
scroll to position [0, 0]
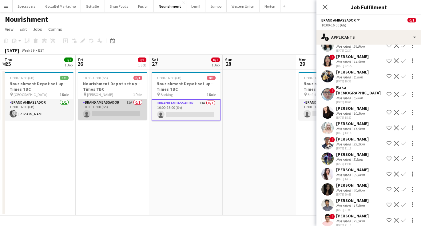
click at [106, 111] on app-card-role "Brand Ambassador 11A 0/1 10:00-16:00 (6h) single-neutral-actions" at bounding box center [112, 109] width 69 height 21
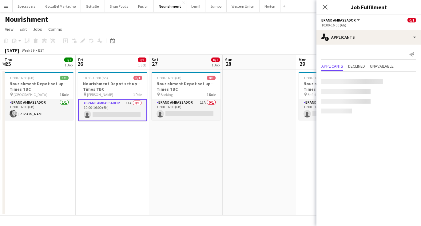
scroll to position [22, 0]
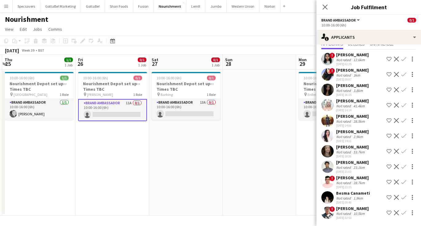
click at [347, 135] on div "Not rated" at bounding box center [344, 136] width 16 height 5
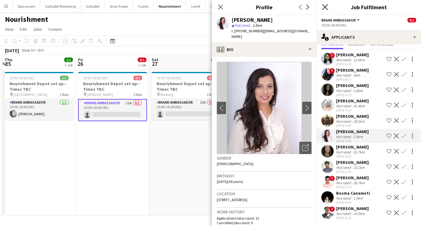
click at [325, 7] on icon at bounding box center [325, 7] width 6 height 6
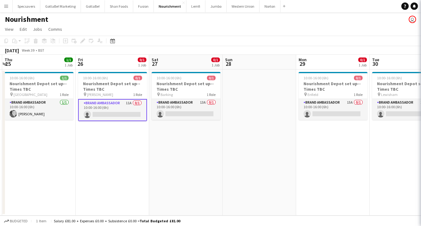
scroll to position [0, 0]
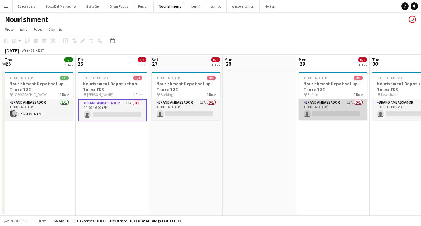
click at [333, 109] on app-card-role "Brand Ambassador 15A 0/1 10:00-16:00 (6h) single-neutral-actions" at bounding box center [332, 109] width 69 height 21
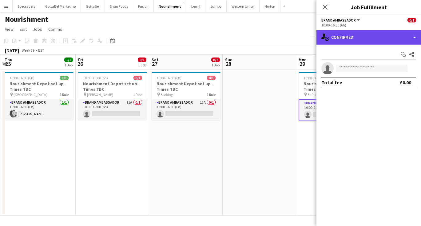
click at [365, 38] on div "single-neutral-actions-check-2 Confirmed" at bounding box center [368, 37] width 104 height 15
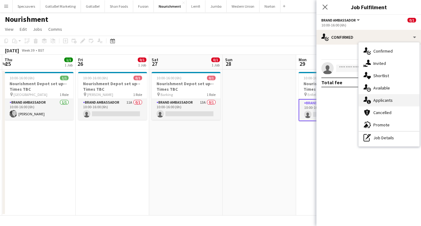
click at [383, 100] on span "Applicants" at bounding box center [382, 100] width 19 height 6
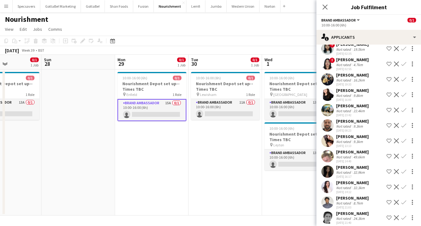
scroll to position [0, 254]
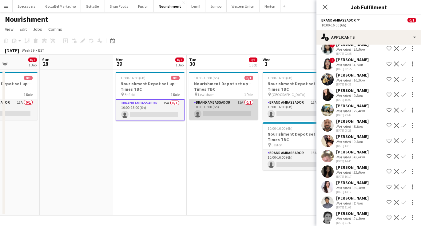
click at [239, 108] on app-card-role "Brand Ambassador 11A 0/1 10:00-16:00 (6h) single-neutral-actions" at bounding box center [223, 109] width 69 height 21
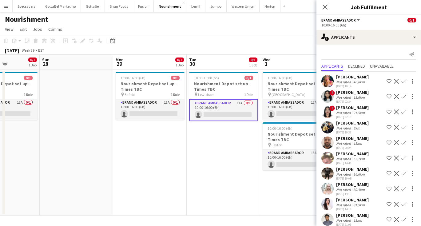
click at [342, 201] on div "[PERSON_NAME]" at bounding box center [352, 200] width 33 height 6
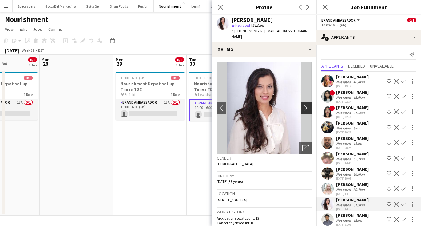
click at [308, 107] on button "chevron-right" at bounding box center [307, 108] width 12 height 12
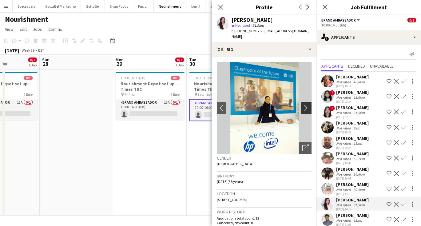
click at [304, 104] on app-icon "chevron-right" at bounding box center [307, 107] width 10 height 6
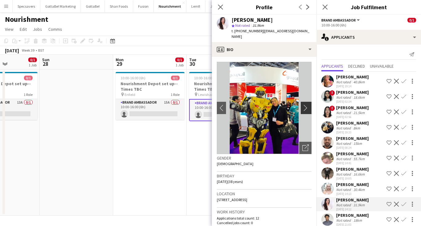
click at [304, 104] on app-icon "chevron-right" at bounding box center [307, 107] width 10 height 6
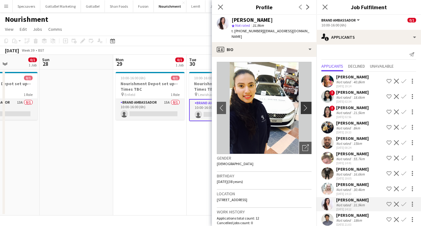
click at [304, 104] on app-icon "chevron-right" at bounding box center [307, 107] width 10 height 6
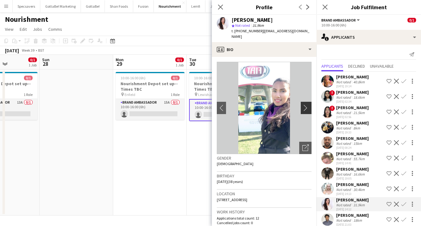
click at [304, 104] on app-icon "chevron-right" at bounding box center [307, 107] width 10 height 6
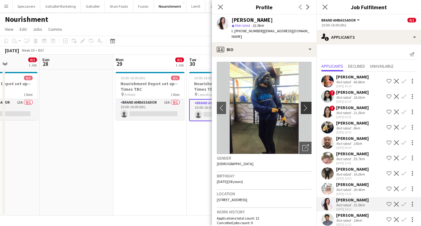
click at [304, 104] on app-icon "chevron-right" at bounding box center [307, 107] width 10 height 6
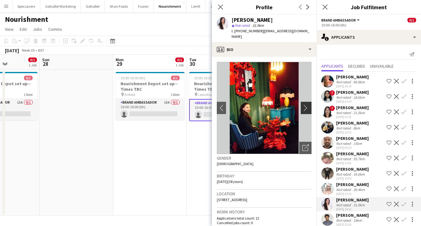
click at [304, 104] on app-icon "chevron-right" at bounding box center [307, 107] width 10 height 6
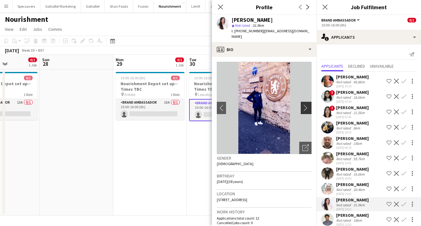
click at [304, 104] on app-icon "chevron-right" at bounding box center [307, 107] width 10 height 6
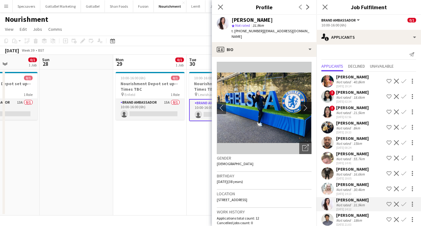
click at [304, 104] on app-icon "chevron-right" at bounding box center [307, 107] width 10 height 6
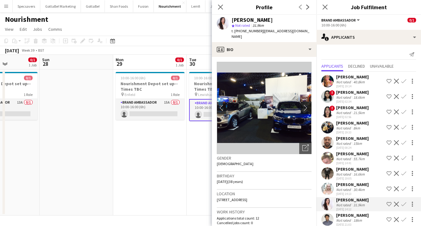
click at [304, 104] on app-icon "chevron-right" at bounding box center [307, 107] width 10 height 6
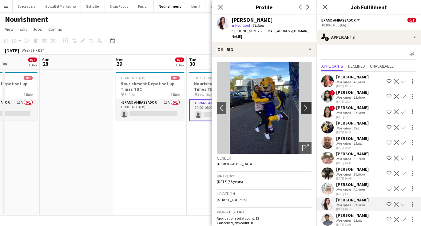
click at [304, 104] on app-icon "chevron-right" at bounding box center [307, 107] width 10 height 6
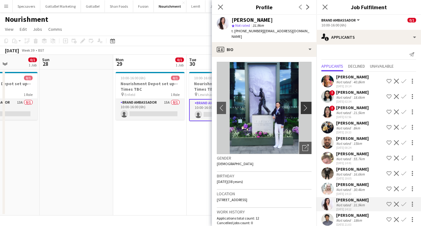
click at [304, 104] on app-icon "chevron-right" at bounding box center [307, 107] width 10 height 6
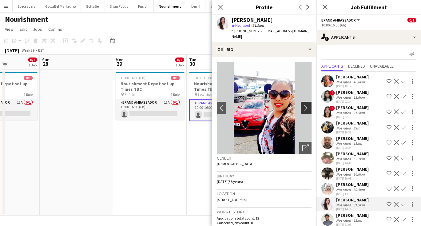
click at [304, 104] on app-icon "chevron-right" at bounding box center [307, 107] width 10 height 6
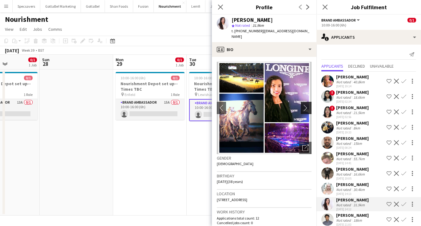
click at [304, 104] on app-icon "chevron-right" at bounding box center [307, 107] width 10 height 6
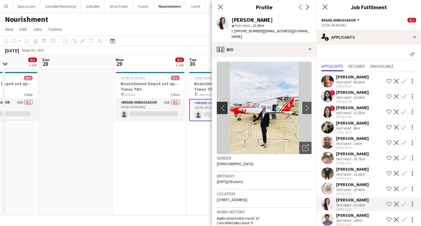
click at [223, 104] on app-icon "chevron-left" at bounding box center [222, 107] width 10 height 6
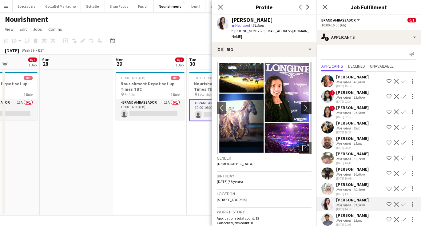
click at [308, 104] on app-icon "chevron-right" at bounding box center [307, 107] width 10 height 6
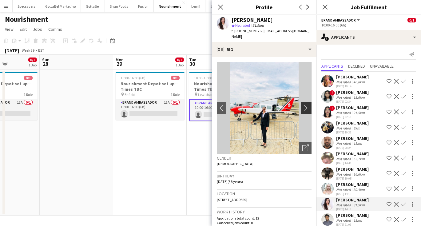
click at [308, 104] on app-icon "chevron-right" at bounding box center [307, 107] width 10 height 6
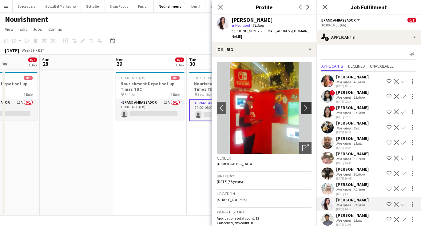
click at [308, 104] on app-icon "chevron-right" at bounding box center [307, 107] width 10 height 6
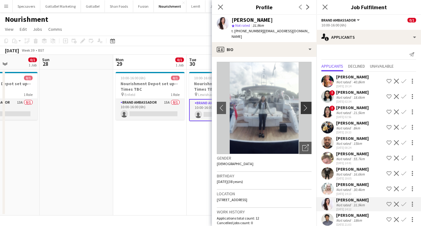
click at [308, 104] on app-icon "chevron-right" at bounding box center [307, 107] width 10 height 6
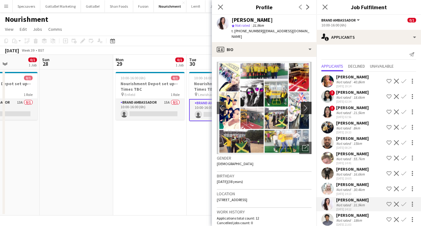
click at [308, 104] on app-icon "chevron-right" at bounding box center [307, 107] width 10 height 6
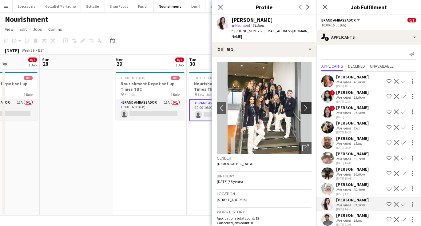
click at [308, 104] on app-icon "chevron-right" at bounding box center [307, 107] width 10 height 6
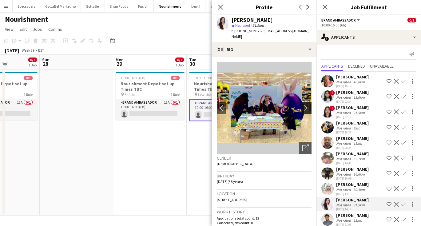
click at [308, 104] on app-icon "chevron-right" at bounding box center [307, 107] width 10 height 6
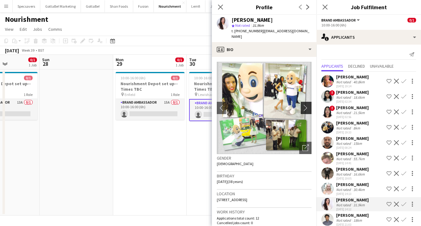
click at [308, 104] on app-icon "chevron-right" at bounding box center [307, 107] width 10 height 6
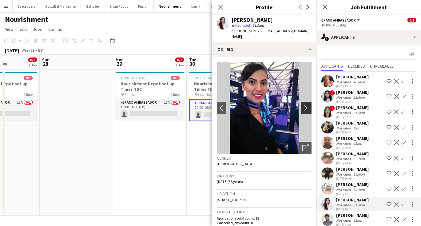
click at [308, 104] on app-icon "chevron-right" at bounding box center [307, 107] width 10 height 6
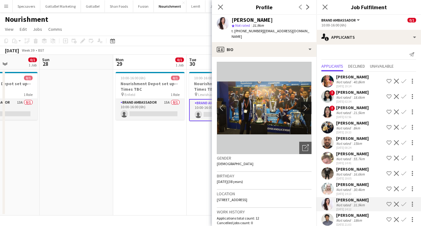
click at [308, 104] on app-icon "chevron-right" at bounding box center [307, 107] width 10 height 6
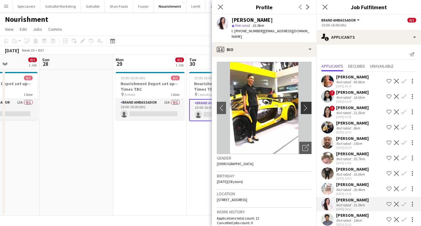
click at [308, 104] on app-icon "chevron-right" at bounding box center [307, 107] width 10 height 6
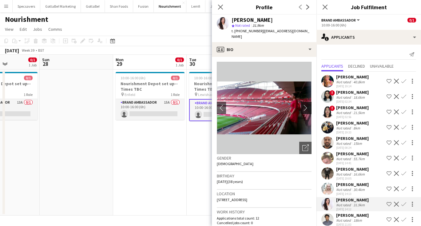
click at [308, 104] on app-icon "chevron-right" at bounding box center [307, 107] width 10 height 6
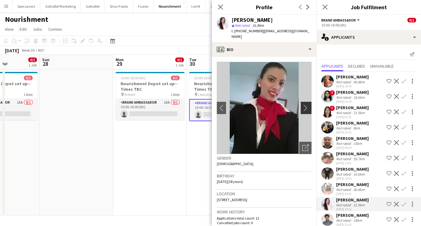
click at [308, 104] on app-icon "chevron-right" at bounding box center [307, 107] width 10 height 6
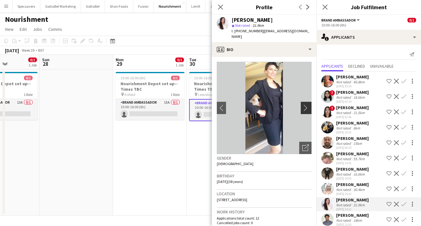
click at [308, 104] on app-icon "chevron-right" at bounding box center [307, 107] width 10 height 6
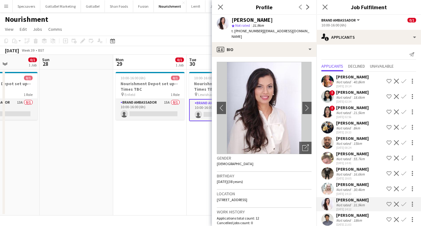
click at [127, 137] on app-date-cell "10:00-16:00 (6h) 0/1 Nourishment Depot set up--Times TBC pin Enfield 1 Role Bra…" at bounding box center [149, 142] width 73 height 146
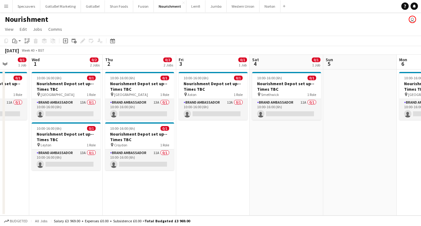
scroll to position [0, 225]
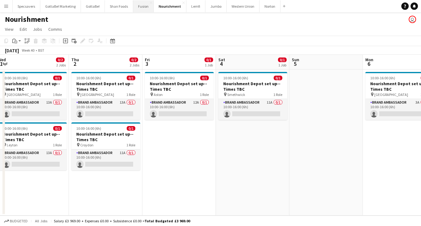
click at [140, 9] on button "Fusion Close" at bounding box center [143, 6] width 21 height 12
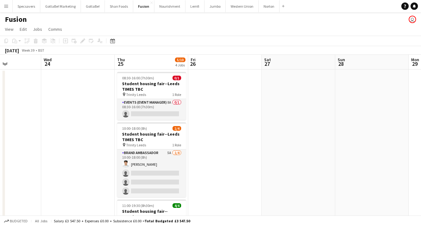
scroll to position [0, 165]
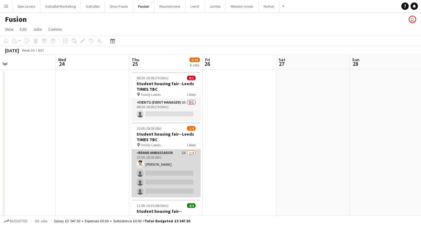
click at [163, 183] on app-card-role "Brand Ambassador 5A [DATE] 10:00-18:00 (8h) [PERSON_NAME] single-neutral-action…" at bounding box center [166, 173] width 69 height 48
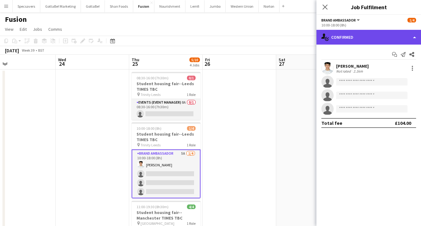
click at [363, 33] on div "single-neutral-actions-check-2 Confirmed" at bounding box center [368, 37] width 104 height 15
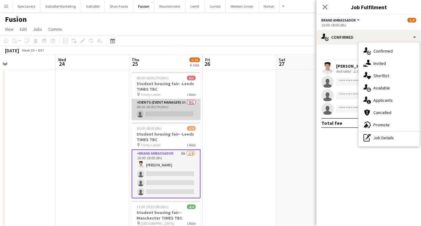
click at [175, 108] on app-card-role "Events (Event Manager) 8A 0/1 08:30-16:00 (7h30m) single-neutral-actions" at bounding box center [166, 109] width 69 height 21
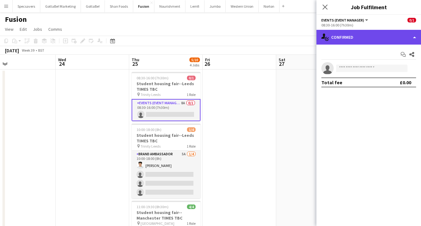
click at [356, 36] on div "single-neutral-actions-check-2 Confirmed" at bounding box center [368, 37] width 104 height 15
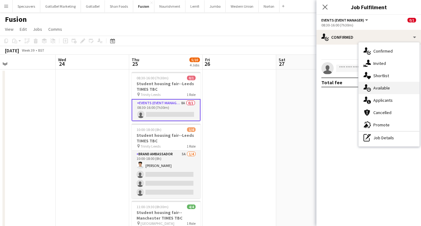
click at [379, 88] on span "Available" at bounding box center [381, 88] width 17 height 6
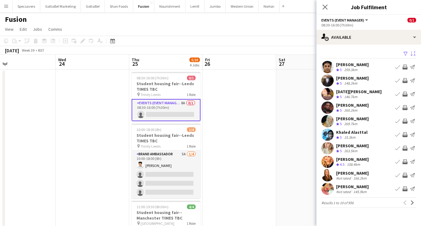
click at [413, 54] on app-icon "Sort asc" at bounding box center [412, 54] width 5 height 6
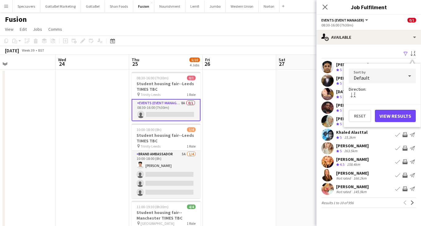
click at [401, 77] on div "Default" at bounding box center [375, 76] width 55 height 15
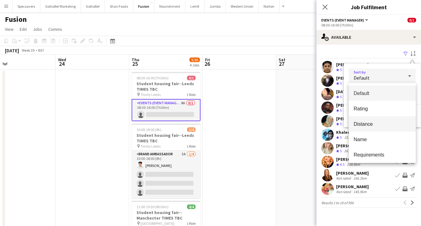
click at [384, 122] on span "Distance" at bounding box center [381, 124] width 57 height 6
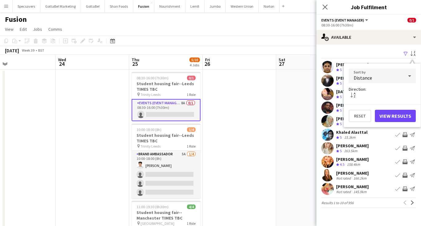
click at [404, 117] on button "View Results" at bounding box center [395, 116] width 41 height 12
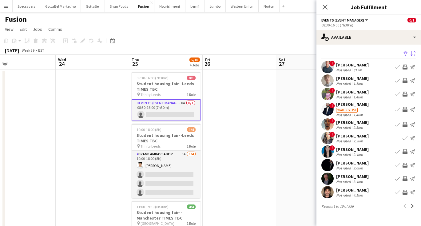
click at [351, 69] on div "Not rated" at bounding box center [344, 70] width 16 height 5
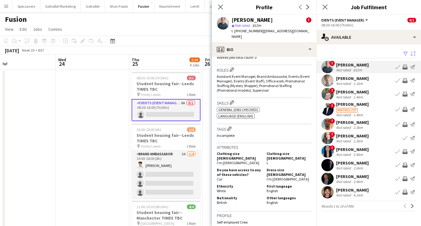
scroll to position [239, 0]
click at [97, 136] on app-date-cell at bounding box center [92, 203] width 73 height 269
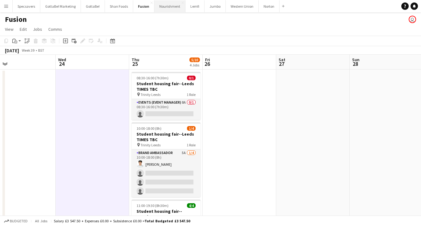
click at [169, 7] on button "Nourishment Close" at bounding box center [169, 6] width 31 height 12
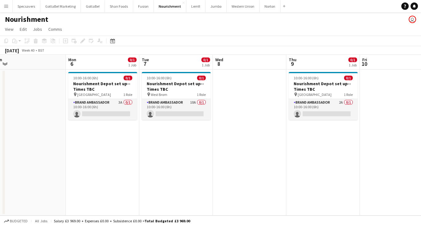
scroll to position [0, 233]
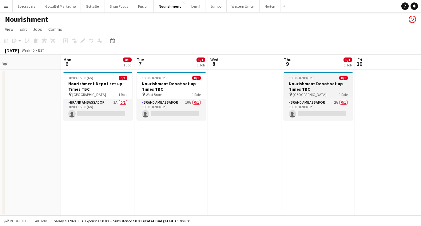
click at [293, 85] on h3 "Nourishment Depot set up--Times TBC" at bounding box center [318, 86] width 69 height 11
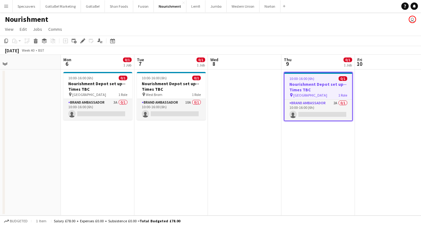
click at [247, 82] on app-date-cell at bounding box center [244, 142] width 73 height 146
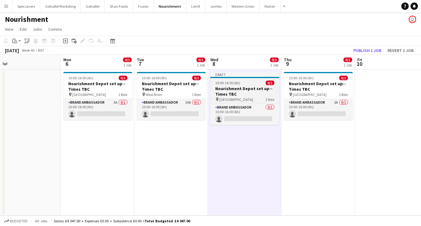
click at [228, 89] on h3 "Nourishment Depot set up--Times TBC" at bounding box center [244, 91] width 69 height 11
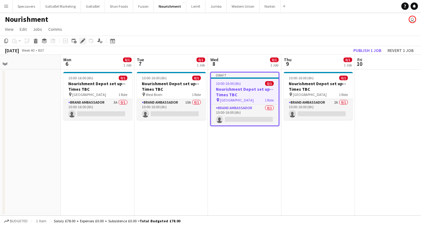
click at [81, 40] on icon "Edit" at bounding box center [82, 40] width 5 height 5
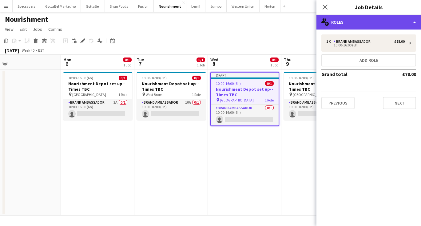
click at [368, 26] on div "multiple-users-add Roles" at bounding box center [368, 22] width 104 height 15
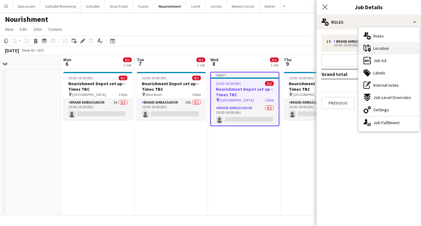
click at [376, 48] on span "Location" at bounding box center [381, 48] width 16 height 6
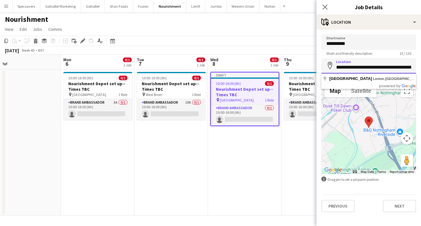
paste input
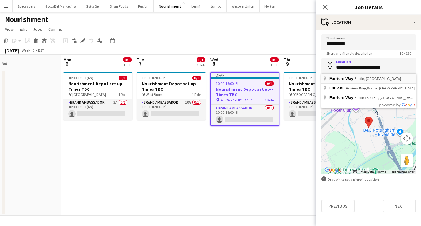
type input "**********"
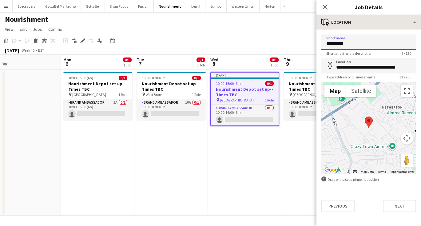
type input "*********"
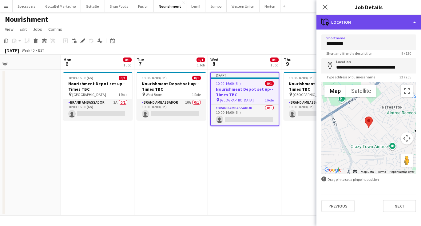
click at [359, 21] on div "maps-pin-1 Location" at bounding box center [368, 22] width 104 height 15
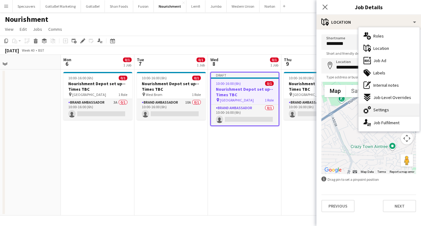
click at [376, 108] on span "Settings" at bounding box center [381, 110] width 16 height 6
type input "*******"
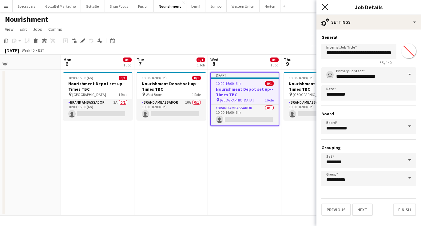
click at [324, 6] on icon at bounding box center [325, 7] width 6 height 6
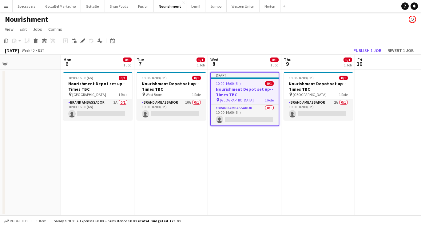
click at [313, 134] on app-date-cell "10:00-16:00 (6h) 0/1 Nourishment Depot set up--Times TBC pin Nottingham 1 Role …" at bounding box center [317, 142] width 73 height 146
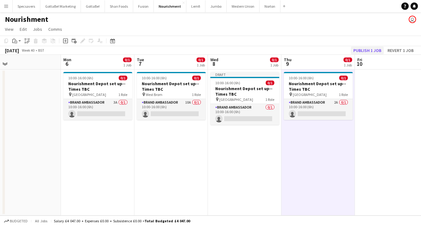
click at [366, 49] on button "Publish 1 job" at bounding box center [367, 50] width 33 height 8
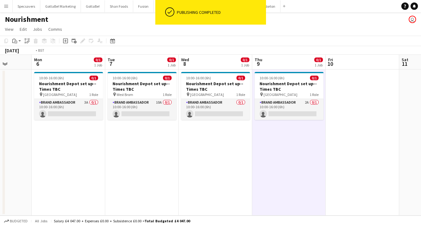
scroll to position [0, 198]
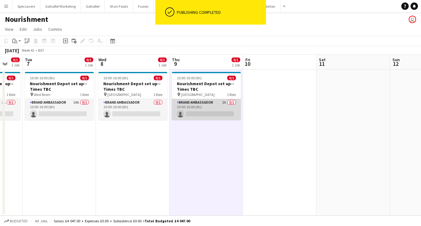
click at [223, 107] on app-card-role "Brand Ambassador 2A 0/1 10:00-16:00 (6h) single-neutral-actions" at bounding box center [206, 109] width 69 height 21
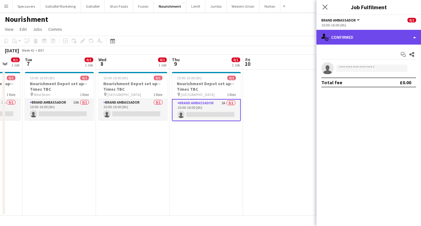
click at [378, 36] on div "single-neutral-actions-check-2 Confirmed" at bounding box center [368, 37] width 104 height 15
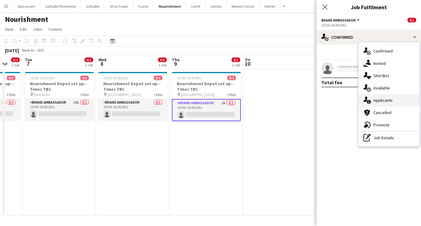
click at [386, 102] on span "Applicants" at bounding box center [382, 100] width 19 height 6
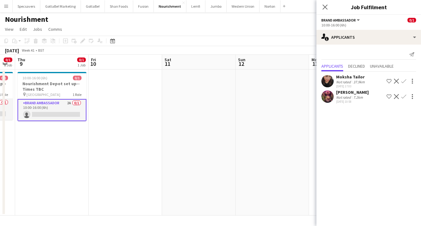
scroll to position [0, 215]
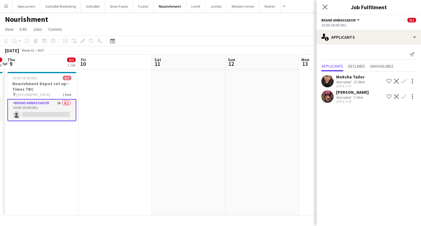
click at [102, 95] on app-date-cell at bounding box center [114, 142] width 73 height 146
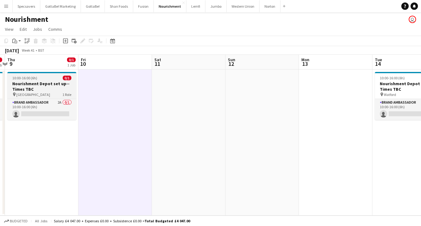
click at [60, 80] on app-job-card "10:00-16:00 (6h) 0/1 Nourishment Depot set up--Times TBC pin Nottingham 1 Role …" at bounding box center [41, 96] width 69 height 48
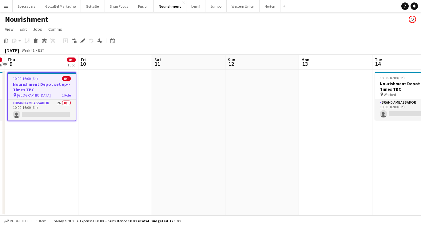
click at [104, 92] on app-date-cell at bounding box center [114, 142] width 73 height 146
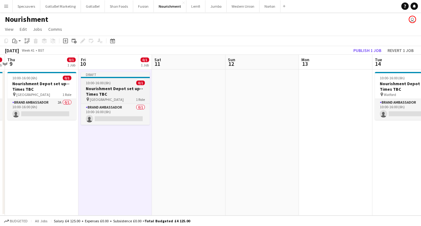
click at [107, 82] on span "10:00-16:00 (6h)" at bounding box center [98, 83] width 25 height 5
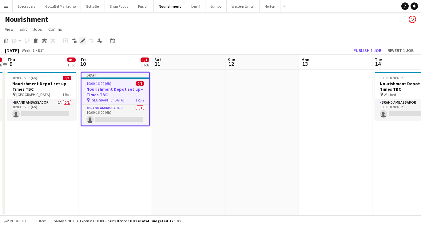
click at [82, 40] on icon at bounding box center [82, 40] width 3 height 3
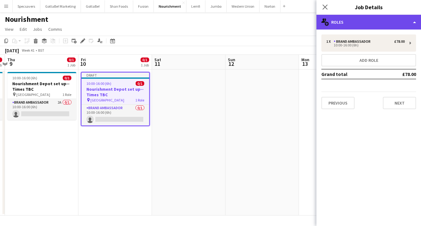
click at [364, 22] on div "multiple-users-add Roles" at bounding box center [368, 22] width 104 height 15
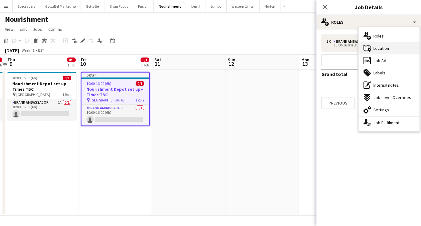
click at [369, 50] on icon at bounding box center [369, 50] width 3 height 4
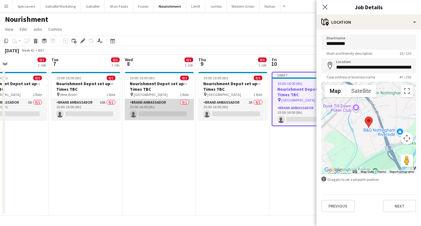
scroll to position [0, 248]
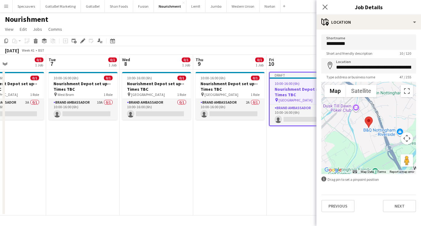
click at [175, 140] on app-date-cell "10:00-16:00 (6h) 0/1 Nourishment Depot set up--Times TBC pin Liverpool 1 Role B…" at bounding box center [156, 142] width 73 height 146
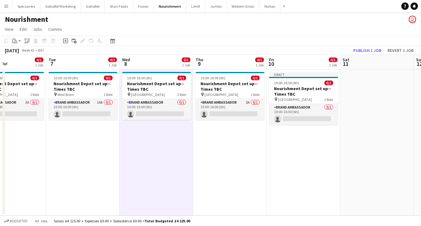
click at [224, 136] on app-date-cell "10:00-16:00 (6h) 0/1 Nourishment Depot set up--Times TBC pin Nottingham 1 Role …" at bounding box center [229, 142] width 73 height 146
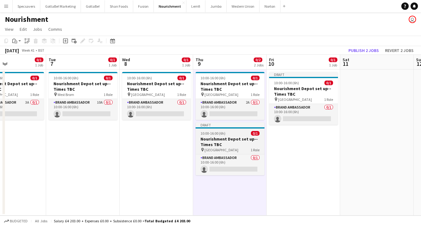
click at [223, 135] on span "10:00-16:00 (6h)" at bounding box center [212, 133] width 25 height 5
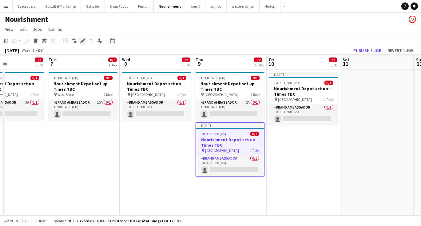
click at [80, 38] on div "Edit" at bounding box center [82, 40] width 7 height 7
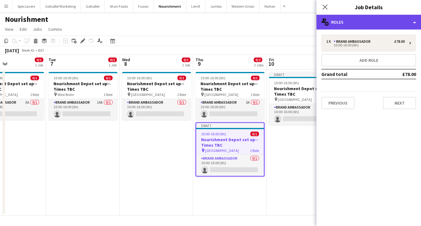
click at [356, 24] on div "multiple-users-add Roles" at bounding box center [368, 22] width 104 height 15
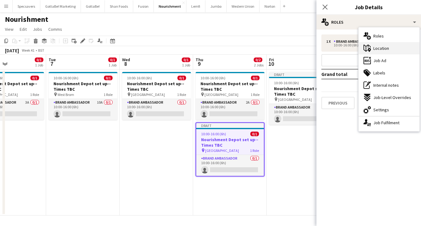
click at [369, 47] on icon "maps-pin-1" at bounding box center [366, 48] width 7 height 7
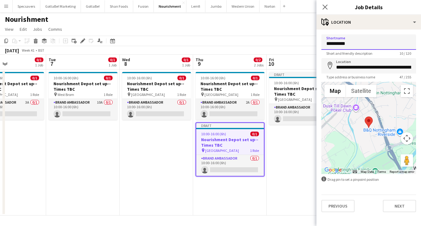
drag, startPoint x: 353, startPoint y: 46, endPoint x: 310, endPoint y: 43, distance: 43.7
type input "*******"
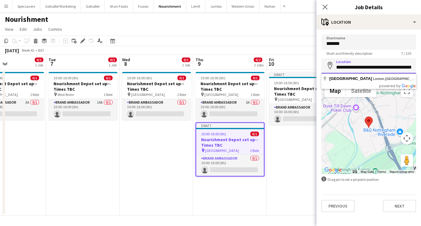
paste input "**********"
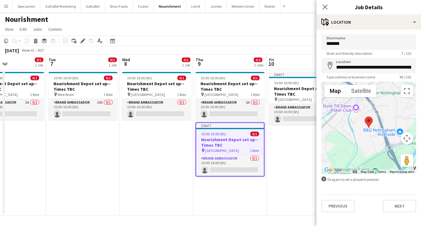
type input "**********"
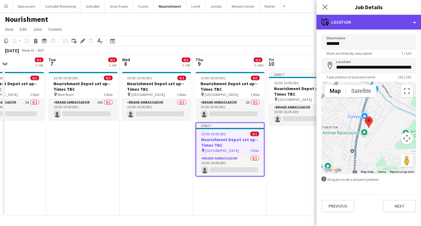
click at [358, 19] on div "maps-pin-1 Location" at bounding box center [368, 22] width 104 height 15
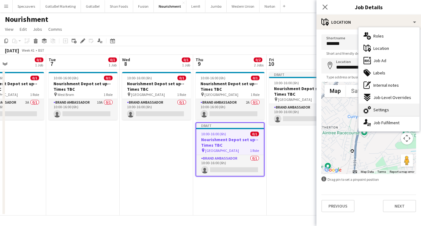
click at [368, 108] on icon at bounding box center [369, 107] width 3 height 3
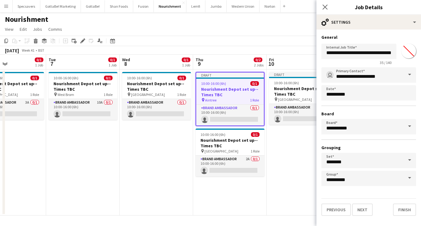
type input "*******"
click at [323, 8] on icon at bounding box center [325, 7] width 6 height 6
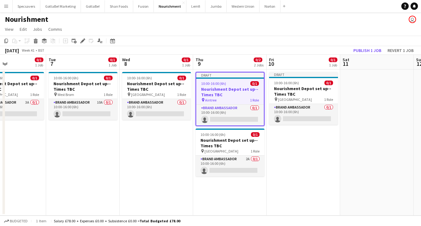
click at [314, 191] on app-date-cell "Draft 10:00-16:00 (6h) 0/1 Nourishment Depot set up--Times TBC pin Nottingham 1…" at bounding box center [302, 142] width 73 height 146
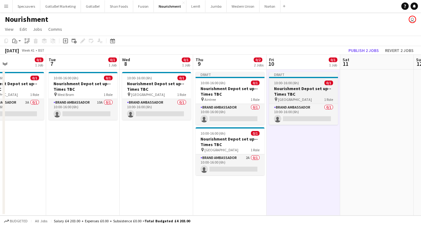
click at [294, 87] on h3 "Nourishment Depot set up--Times TBC" at bounding box center [303, 91] width 69 height 11
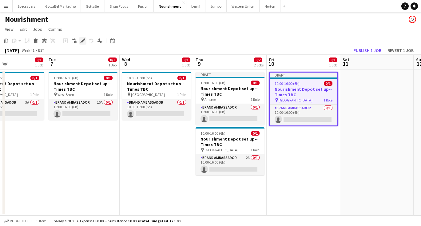
click at [81, 43] on icon at bounding box center [81, 43] width 2 height 2
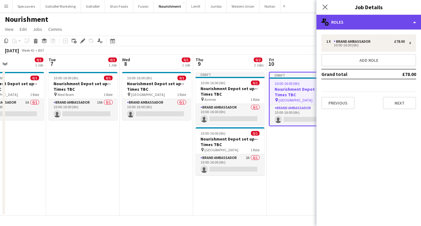
click at [354, 18] on div "multiple-users-add Roles" at bounding box center [368, 22] width 104 height 15
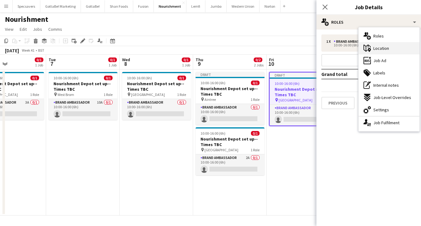
click at [379, 47] on span "Location" at bounding box center [381, 48] width 16 height 6
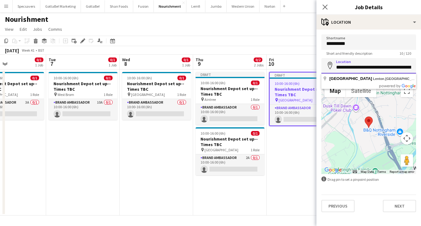
paste input "**********"
type input "**********"
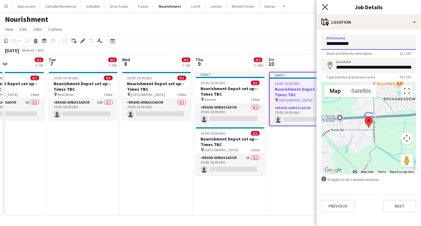
type input "**********"
click at [323, 6] on icon at bounding box center [325, 7] width 6 height 6
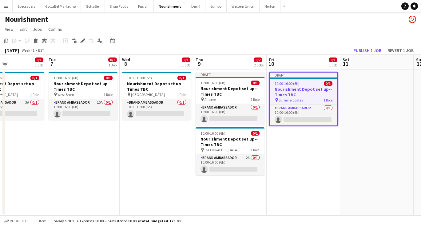
click at [303, 134] on app-date-cell "Draft 10:00-16:00 (6h) 0/1 Nourishment Depot set up--Times TBC pin Summercoates…" at bounding box center [302, 142] width 73 height 146
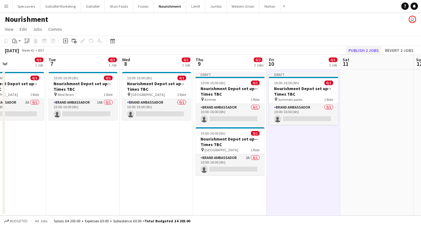
click at [368, 51] on button "Publish 2 jobs" at bounding box center [363, 50] width 35 height 8
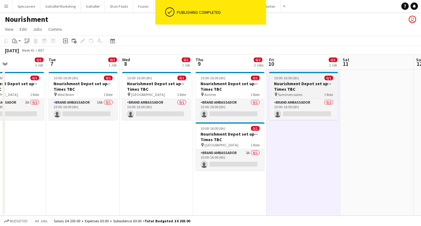
click at [300, 80] on div "10:00-16:00 (6h) 0/1" at bounding box center [303, 78] width 69 height 5
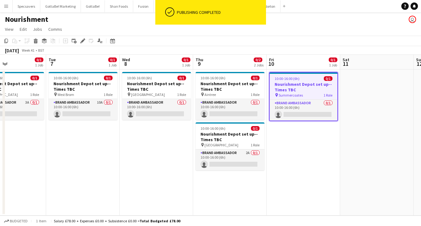
click at [284, 142] on app-date-cell "10:00-16:00 (6h) 0/1 Nourishment Depot set up--Times TBC pin Summercoates 1 Rol…" at bounding box center [302, 142] width 73 height 146
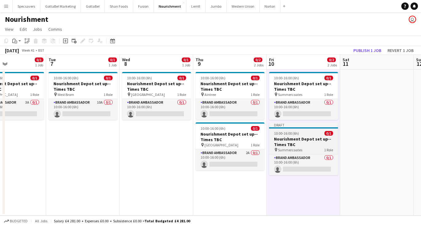
click at [300, 138] on h3 "Nourishment Depot set up--Times TBC" at bounding box center [303, 141] width 69 height 11
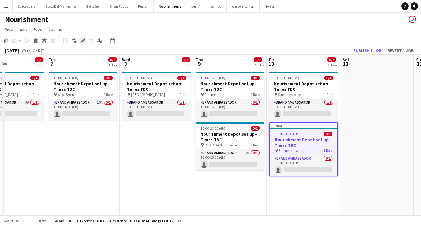
click at [81, 37] on div "Edit" at bounding box center [82, 40] width 7 height 7
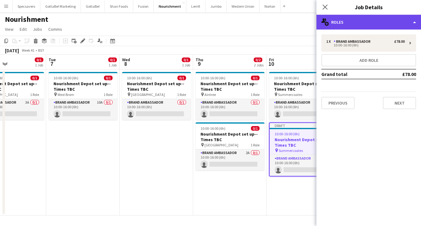
click at [377, 20] on div "multiple-users-add Roles" at bounding box center [368, 22] width 104 height 15
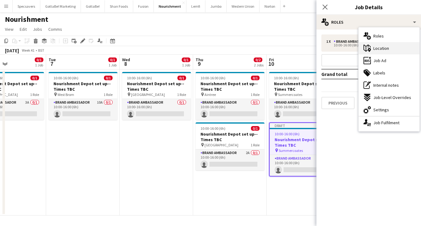
click at [380, 48] on span "Location" at bounding box center [381, 48] width 16 height 6
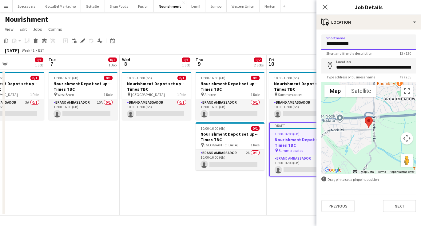
drag, startPoint x: 360, startPoint y: 44, endPoint x: 293, endPoint y: 44, distance: 66.4
type input "*********"
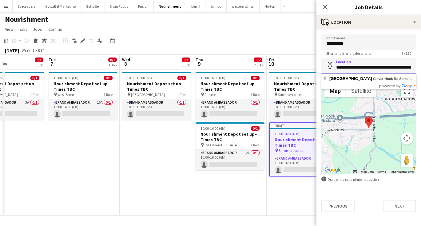
paste input
type input "**********"
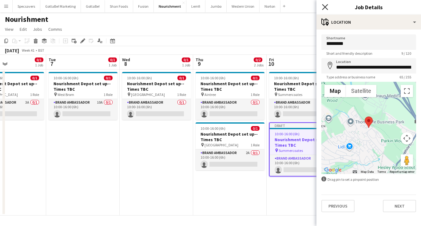
click at [325, 6] on icon "Close pop-in" at bounding box center [325, 7] width 6 height 6
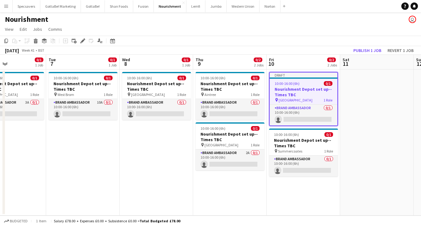
click at [364, 126] on app-date-cell at bounding box center [376, 142] width 73 height 146
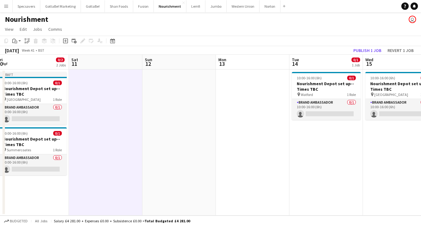
scroll to position [0, 200]
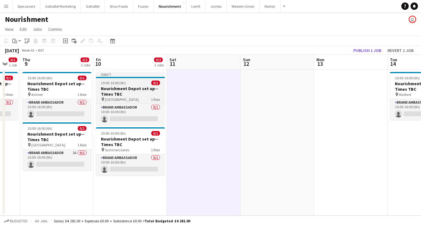
click at [108, 76] on div "Draft" at bounding box center [130, 74] width 69 height 5
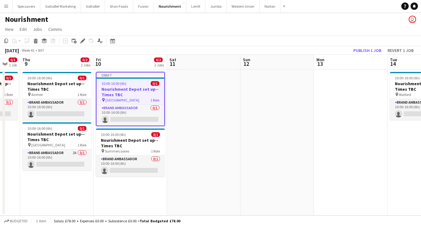
click at [179, 90] on app-date-cell at bounding box center [203, 142] width 73 height 146
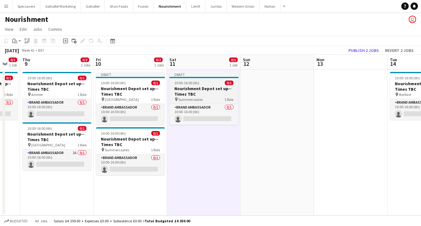
click at [194, 89] on h3 "Nourishment Depot set up--Times TBC" at bounding box center [203, 91] width 69 height 11
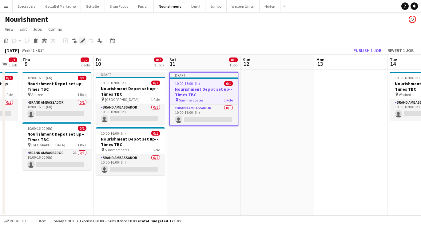
click at [81, 41] on icon "Edit" at bounding box center [82, 40] width 5 height 5
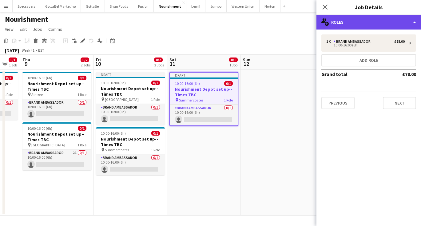
click at [368, 23] on div "multiple-users-add Roles" at bounding box center [368, 22] width 104 height 15
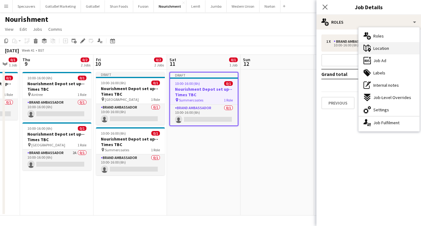
click at [383, 45] on span "Location" at bounding box center [381, 48] width 16 height 6
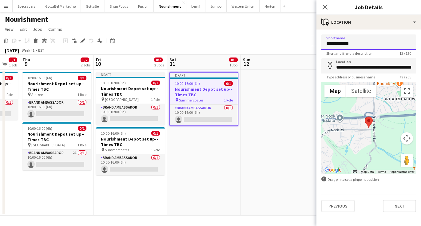
drag, startPoint x: 359, startPoint y: 41, endPoint x: 314, endPoint y: 41, distance: 45.2
type input "*********"
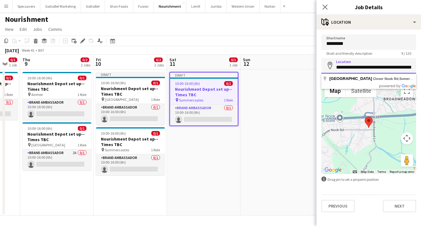
paste input
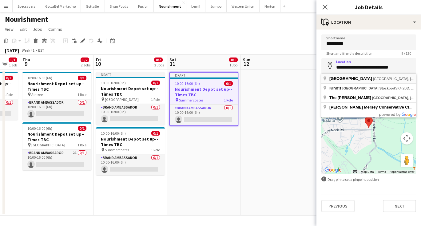
type input "**********"
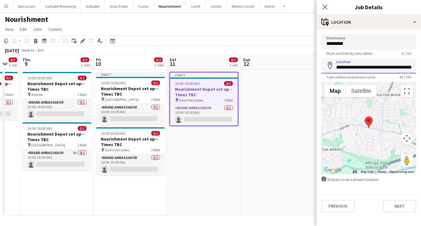
click at [360, 68] on input "**********" at bounding box center [368, 65] width 95 height 15
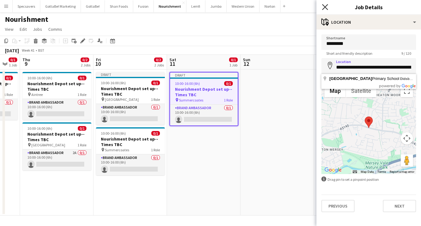
click at [325, 6] on icon "Close pop-in" at bounding box center [325, 7] width 6 height 6
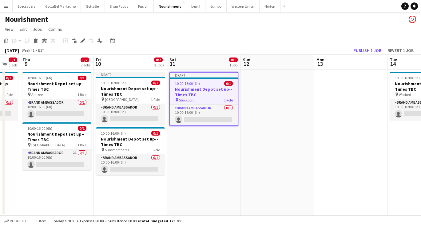
click at [296, 89] on app-date-cell at bounding box center [276, 142] width 73 height 146
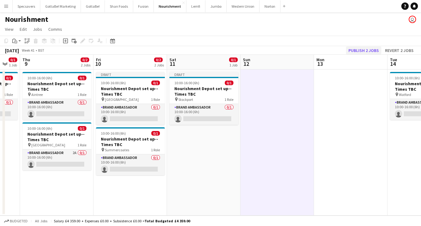
click at [362, 50] on button "Publish 2 jobs" at bounding box center [363, 50] width 35 height 8
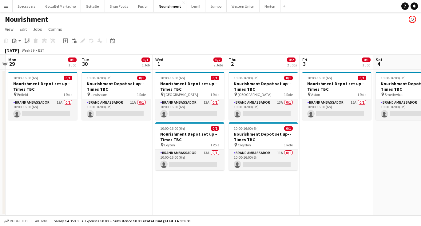
scroll to position [0, 218]
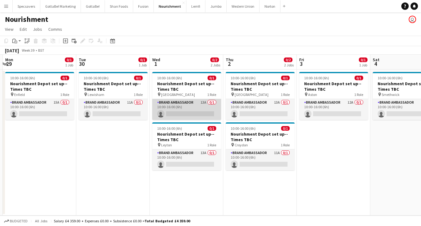
click at [194, 105] on app-card-role "Brand Ambassador 13A 0/1 10:00-16:00 (6h) single-neutral-actions" at bounding box center [186, 109] width 69 height 21
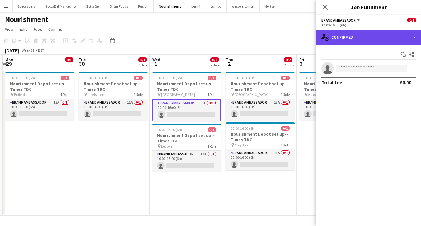
click at [375, 39] on div "single-neutral-actions-check-2 Confirmed" at bounding box center [368, 37] width 104 height 15
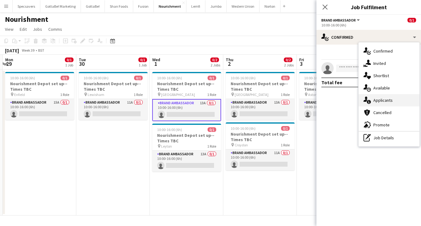
click at [390, 98] on span "Applicants" at bounding box center [382, 100] width 19 height 6
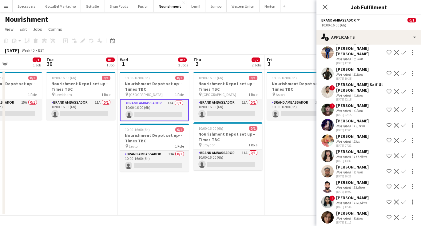
scroll to position [65, 0]
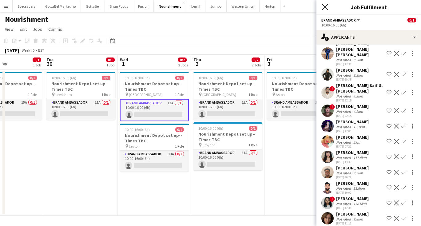
click at [326, 6] on icon at bounding box center [325, 7] width 6 height 6
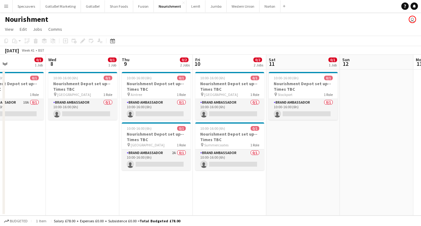
scroll to position [0, 173]
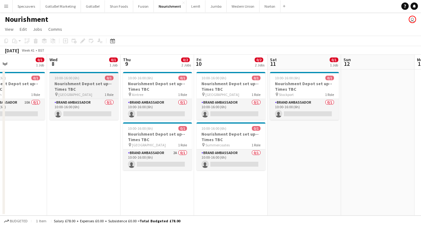
click at [90, 82] on h3 "Nourishment Depot set up--Times TBC" at bounding box center [83, 86] width 69 height 11
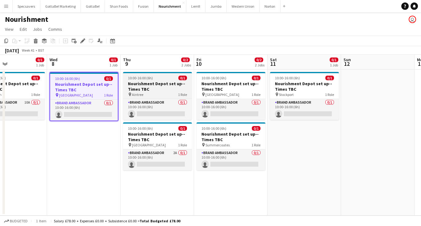
click at [151, 85] on h3 "Nourishment Depot set up--Times TBC" at bounding box center [157, 86] width 69 height 11
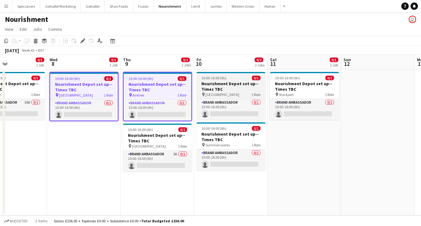
click at [220, 75] on app-job-card "10:00-16:00 (6h) 0/1 Nourishment Depot set up--Times TBC pin Sheffield 1 Role B…" at bounding box center [230, 96] width 69 height 48
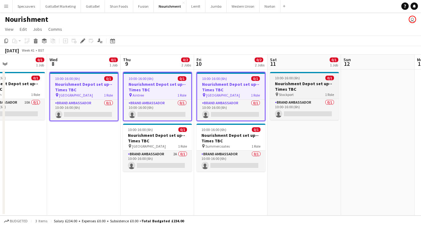
click at [300, 79] on div "10:00-16:00 (6h) 0/1" at bounding box center [304, 78] width 69 height 5
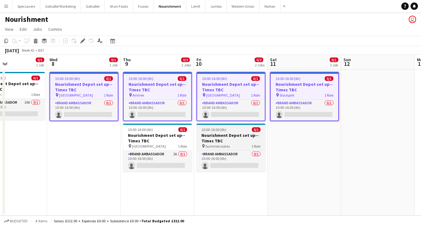
click at [210, 141] on h3 "Nourishment Depot set up--Times TBC" at bounding box center [230, 137] width 69 height 11
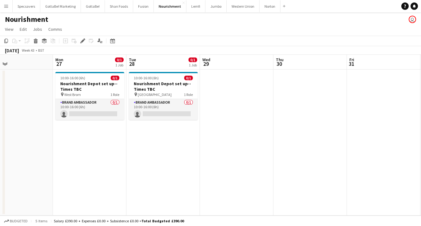
scroll to position [0, 242]
click at [111, 142] on app-date-cell "10:00-16:00 (6h) 0/1 Nourishment Depot set up--Times TBC pin West Brom 1 Role B…" at bounding box center [88, 142] width 73 height 146
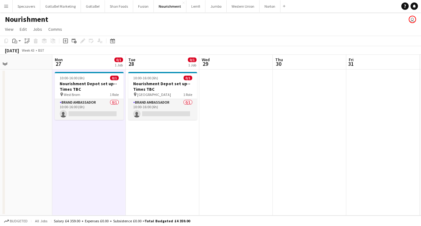
click at [111, 143] on app-date-cell "10:00-16:00 (6h) 0/1 Nourishment Depot set up--Times TBC pin West Brom 1 Role B…" at bounding box center [88, 142] width 73 height 146
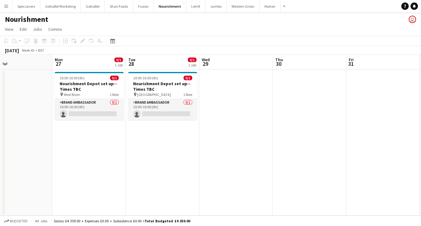
click at [111, 143] on app-date-cell "10:00-16:00 (6h) 0/1 Nourishment Depot set up--Times TBC pin West Brom 1 Role B…" at bounding box center [88, 142] width 73 height 146
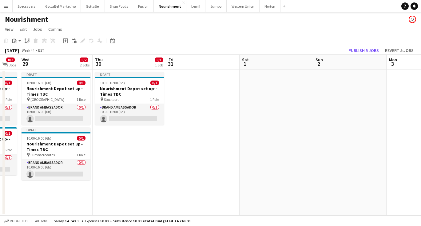
scroll to position [0, 201]
click at [167, 163] on app-date-cell at bounding box center [202, 142] width 73 height 146
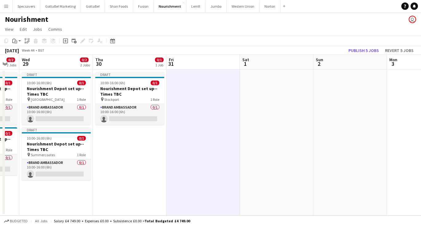
click at [138, 148] on app-date-cell "Draft 10:00-16:00 (6h) 0/1 Nourishment Depot set up--Times TBC pin Stockport 1 …" at bounding box center [129, 142] width 73 height 146
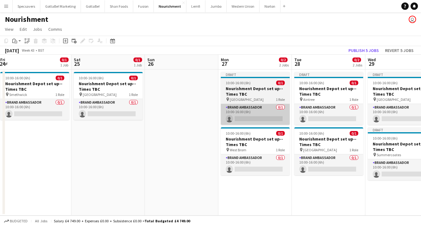
scroll to position [0, 143]
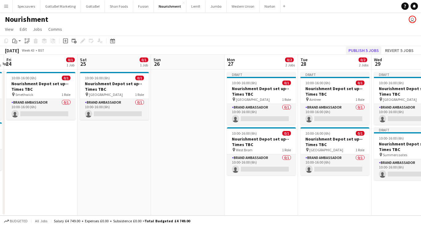
click at [366, 50] on button "Publish 5 jobs" at bounding box center [363, 50] width 35 height 8
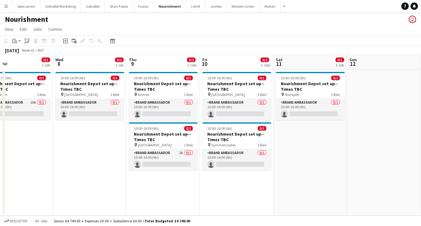
scroll to position [0, 150]
